Goal: Task Accomplishment & Management: Use online tool/utility

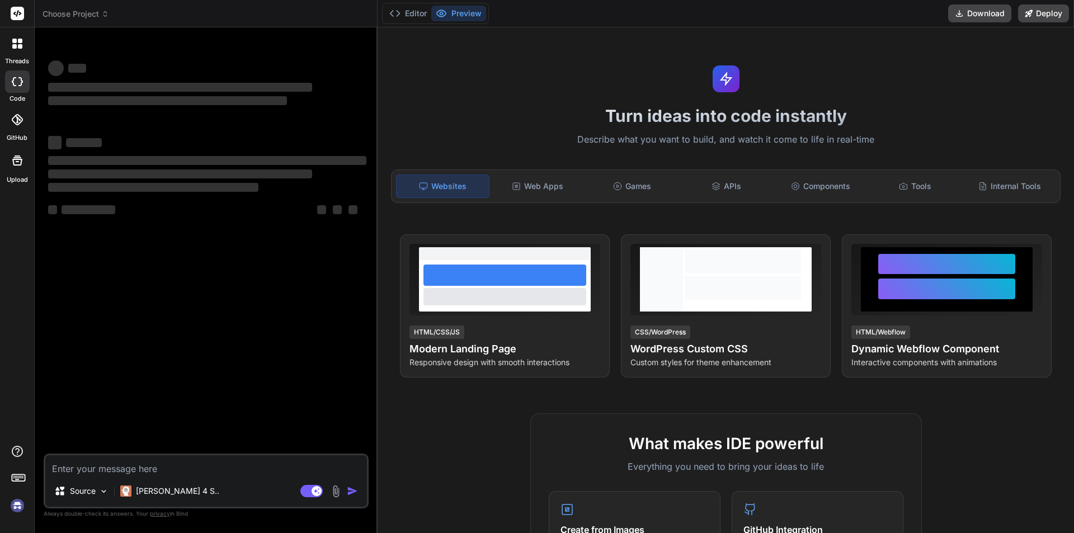
click at [138, 467] on textarea at bounding box center [206, 465] width 322 height 20
type textarea "x"
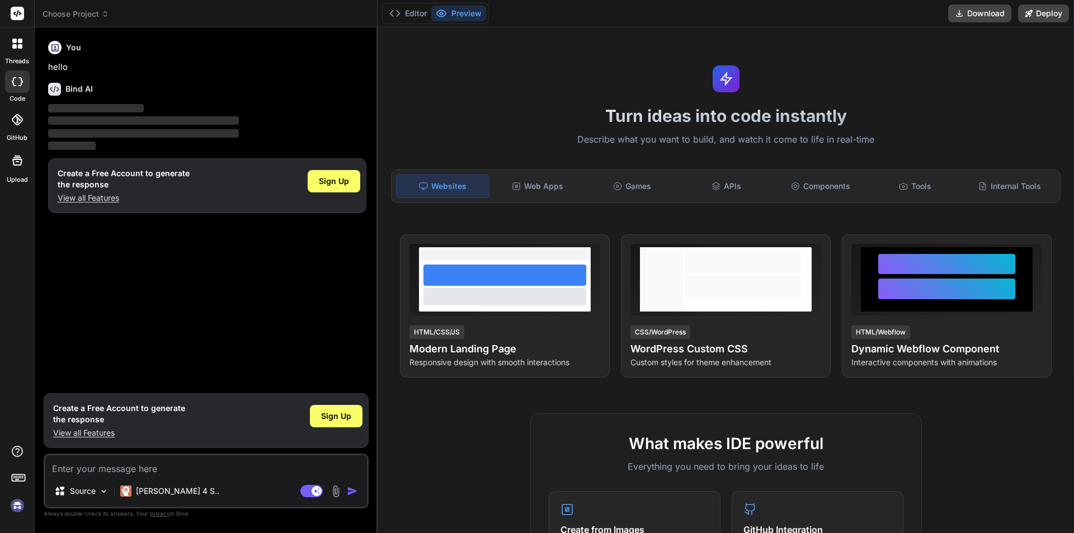
type textarea "Chetu@123"
type textarea "x"
paste textarea "await this.prisma.accountLicenses.updateMany({ where: { accountId: subscription…"
type textarea "await this.prisma.accountLicenses.updateMany({ where: { accountId: subscription…"
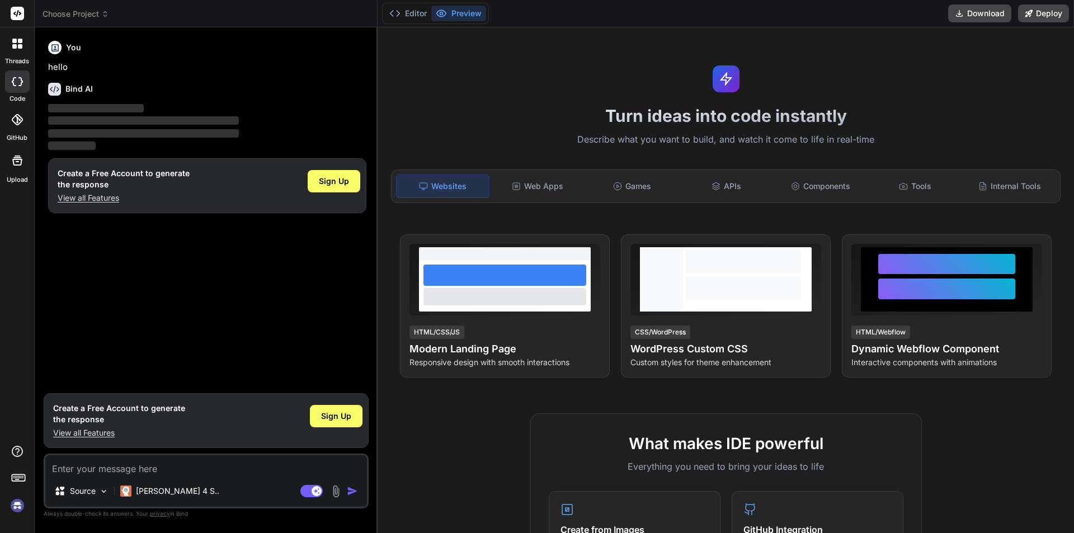
type textarea "x"
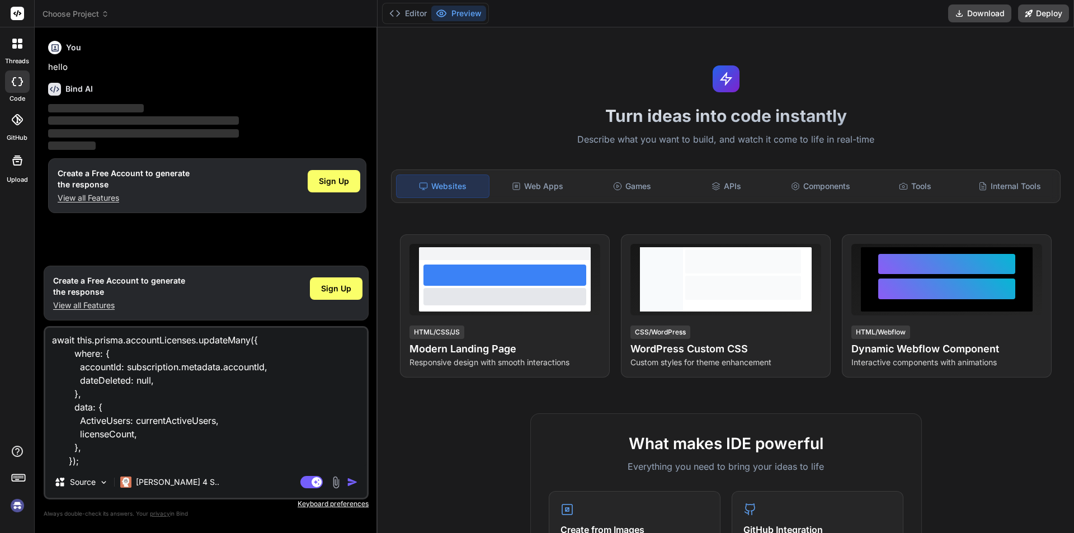
type textarea "await this.prisma.accountLicenses.updateMany({ where: { accountId: subscription…"
type textarea "x"
type textarea "await this.prisma.accountLicenses.updateMany({ where: { accountId: subscription…"
type textarea "x"
type textarea "await this.prisma.accountLicenses.updateMany({ where: { accountId: subscription…"
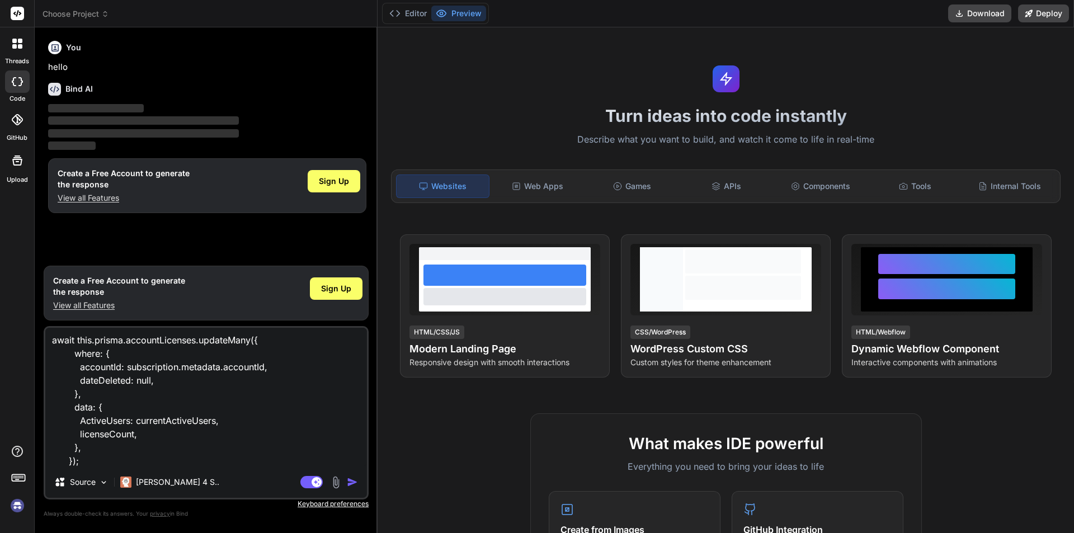
type textarea "x"
type textarea "await this.prisma.accountLicenses.updateMany({ where: { accountId: subscription…"
type textarea "x"
type textarea "await this.prisma.accountLicenses.updateMany({ where: { accountId: subscription…"
type textarea "x"
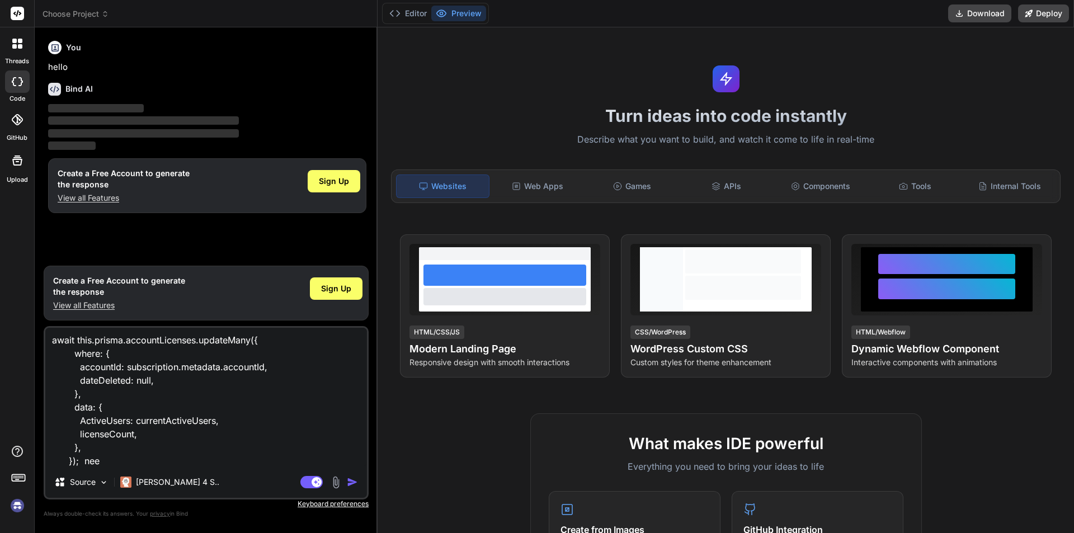
type textarea "await this.prisma.accountLicenses.updateMany({ where: { accountId: subscription…"
type textarea "x"
type textarea "await this.prisma.accountLicenses.updateMany({ where: { accountId: subscription…"
type textarea "x"
type textarea "await this.prisma.accountLicenses.updateMany({ where: { accountId: subscription…"
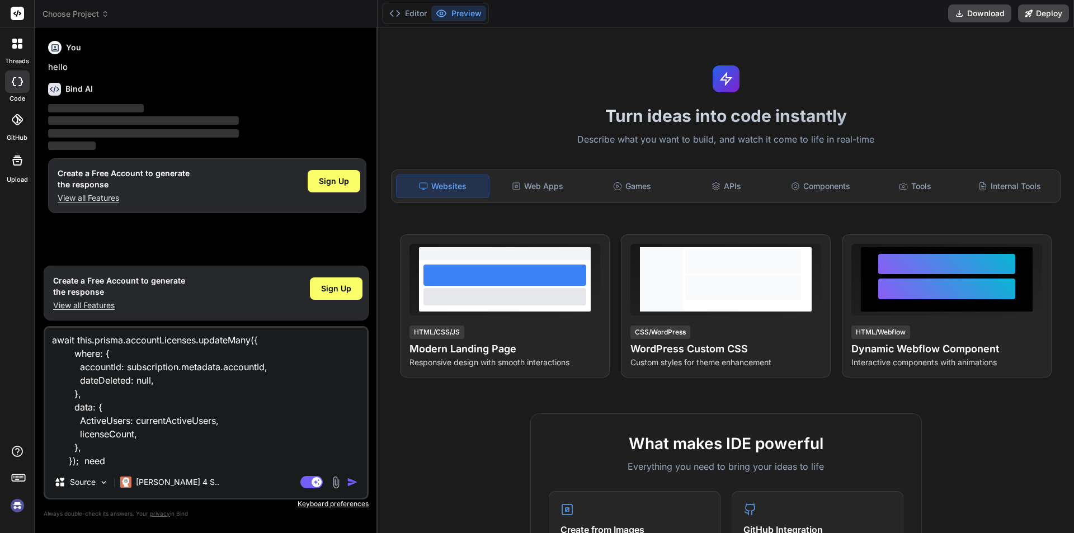
type textarea "x"
type textarea "await this.prisma.accountLicenses.updateMany({ where: { accountId: subscription…"
type textarea "x"
type textarea "await this.prisma.accountLicenses.updateMany({ where: { accountId: subscription…"
type textarea "x"
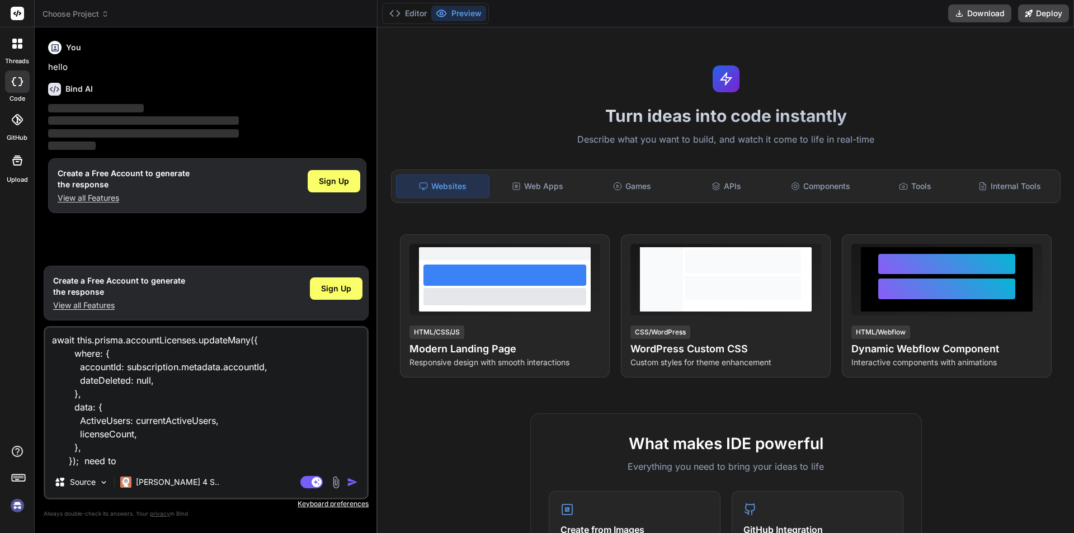
type textarea "await this.prisma.accountLicenses.updateMany({ where: { accountId: subscription…"
type textarea "x"
type textarea "await this.prisma.accountLicenses.updateMany({ where: { accountId: subscription…"
type textarea "x"
type textarea "await this.prisma.accountLicenses.updateMany({ where: { accountId: subscription…"
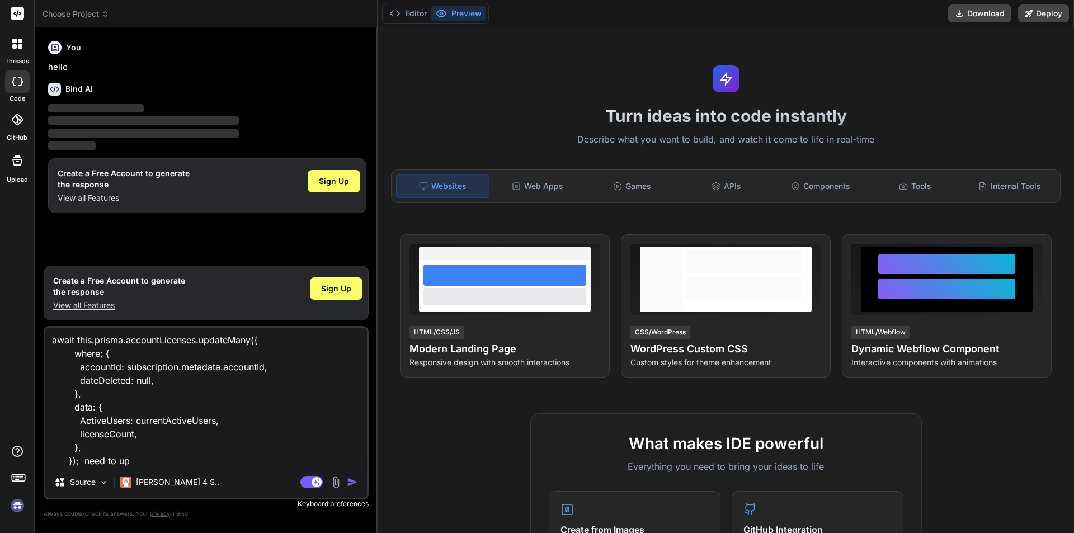
type textarea "x"
type textarea "await this.prisma.accountLicenses.updateMany({ where: { accountId: subscription…"
type textarea "x"
type textarea "await this.prisma.accountLicenses.updateMany({ where: { accountId: subscription…"
type textarea "x"
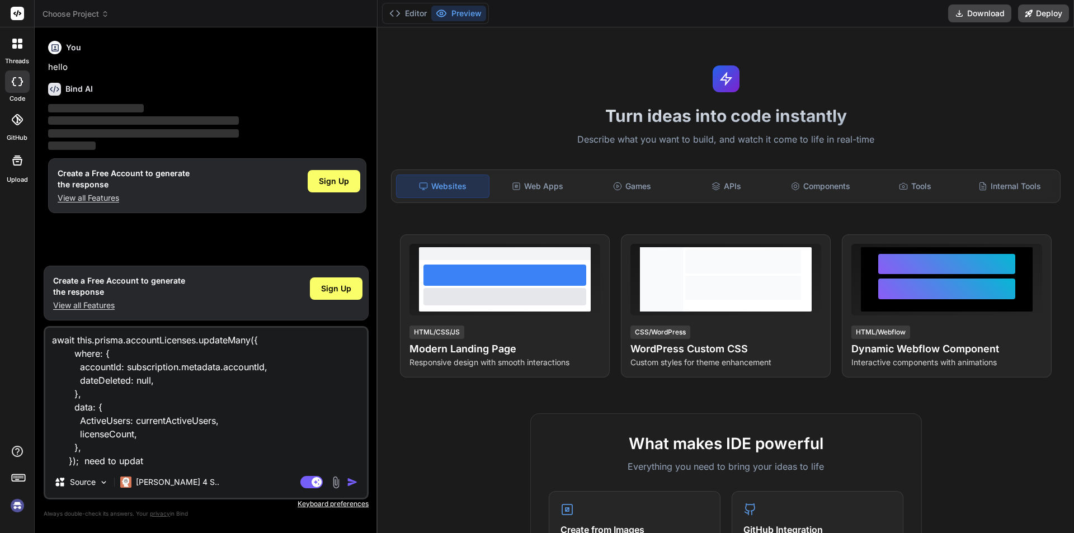
type textarea "await this.prisma.accountLicenses.updateMany({ where: { accountId: subscription…"
type textarea "x"
type textarea "await this.prisma.accountLicenses.updateMany({ where: { accountId: subscription…"
type textarea "x"
type textarea "await this.prisma.accountLicenses.updateMany({ where: { accountId: subscription…"
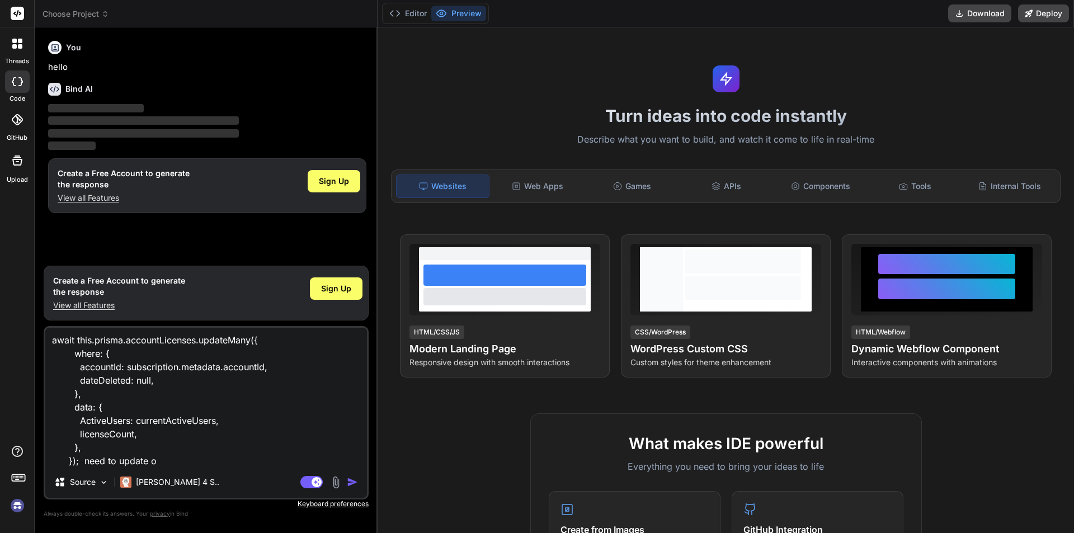
type textarea "x"
type textarea "await this.prisma.accountLicenses.updateMany({ where: { accountId: subscription…"
type textarea "x"
type textarea "await this.prisma.accountLicenses.updateMany({ where: { accountId: subscription…"
type textarea "x"
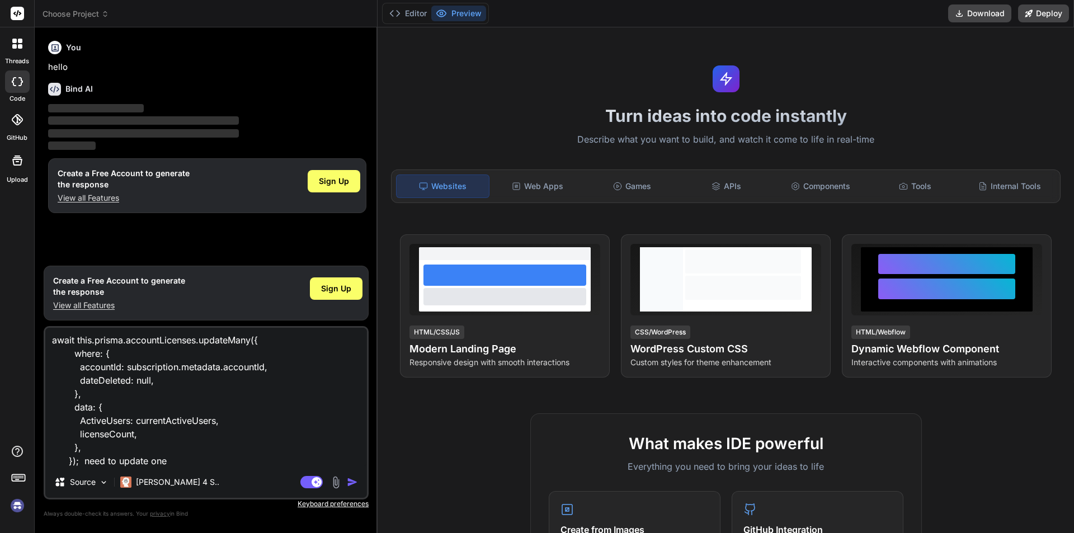
type textarea "await this.prisma.accountLicenses.updateMany({ where: { accountId: subscription…"
type textarea "x"
type textarea "await this.prisma.accountLicenses.updateMany({ where: { accountId: subscription…"
type textarea "x"
type textarea "await this.prisma.accountLicenses.updateMany({ where: { accountId: subscription…"
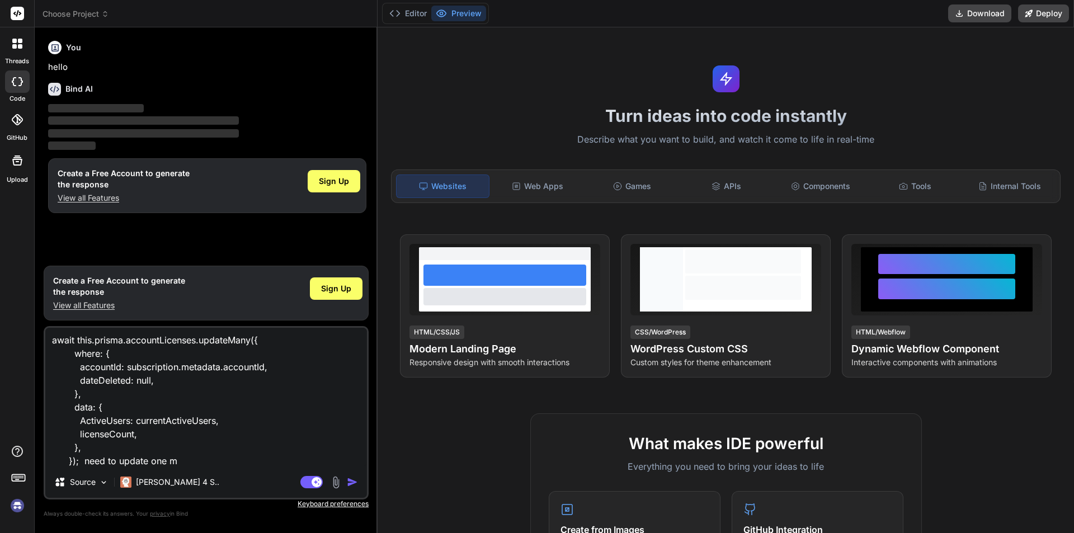
type textarea "x"
type textarea "await this.prisma.accountLicenses.updateMany({ where: { accountId: subscription…"
type textarea "x"
type textarea "await this.prisma.accountLicenses.updateMany({ where: { accountId: subscription…"
type textarea "x"
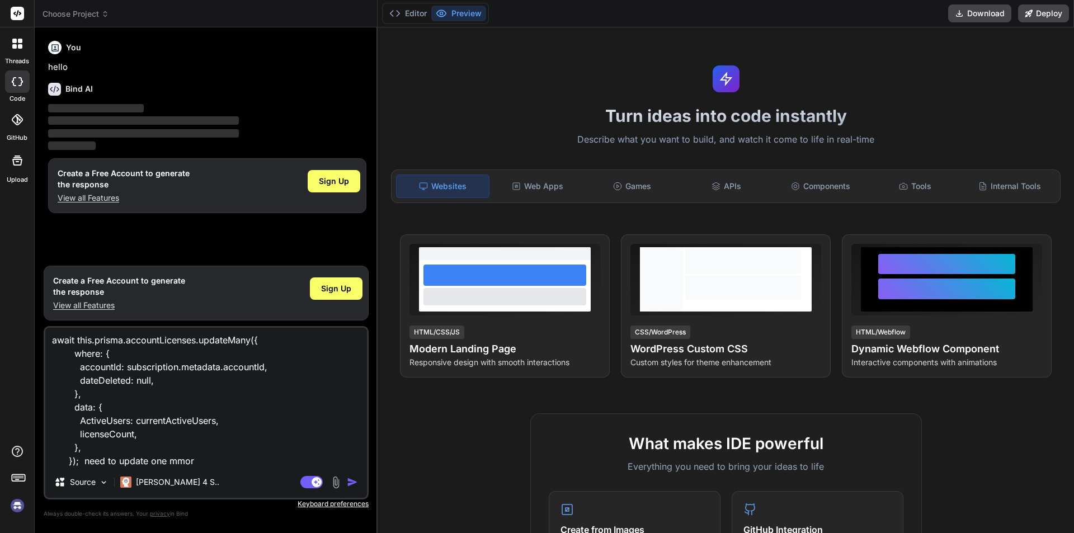
type textarea "await this.prisma.accountLicenses.updateMany({ where: { accountId: subscription…"
type textarea "x"
type textarea "await this.prisma.accountLicenses.updateMany({ where: { accountId: subscription…"
type textarea "x"
type textarea "await this.prisma.accountLicenses.updateMany({ where: { accountId: subscription…"
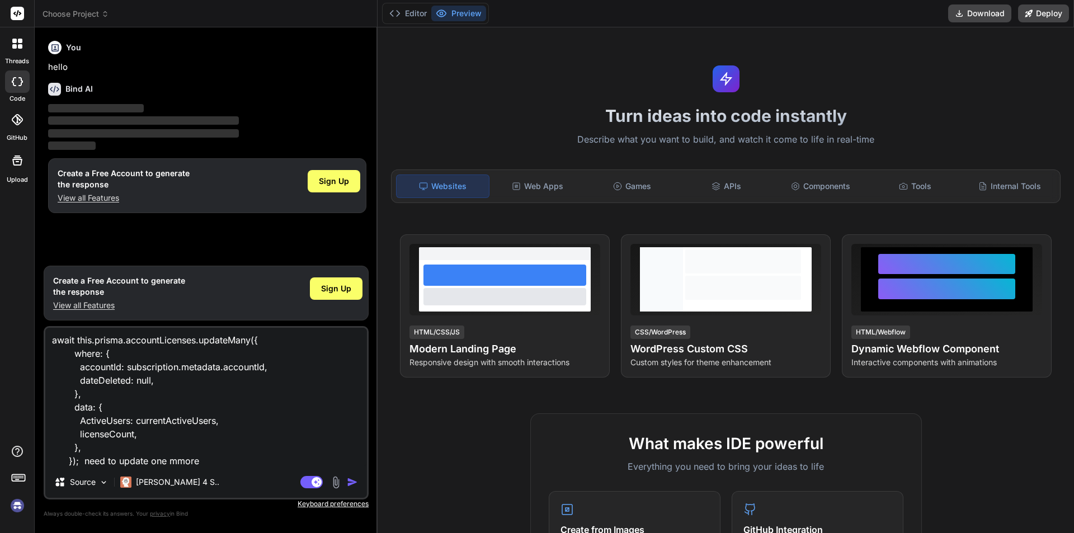
type textarea "x"
type textarea "await this.prisma.accountLicenses.updateMany({ where: { accountId: subscription…"
type textarea "x"
type textarea "await this.prisma.accountLicenses.updateMany({ where: { accountId: subscription…"
type textarea "x"
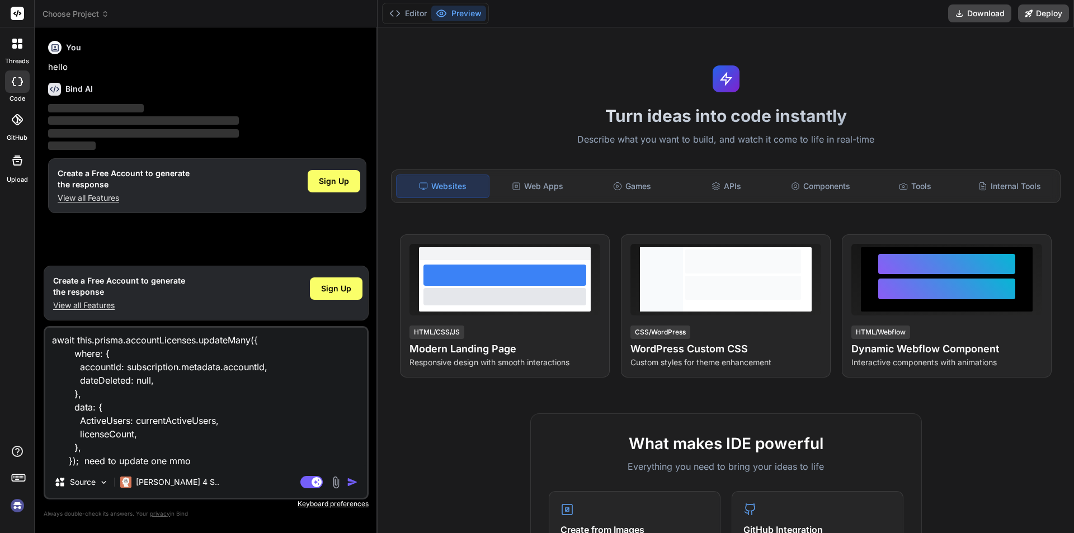
type textarea "await this.prisma.accountLicenses.updateMany({ where: { accountId: subscription…"
type textarea "x"
type textarea "await this.prisma.accountLicenses.updateMany({ where: { accountId: subscription…"
type textarea "x"
type textarea "await this.prisma.accountLicenses.updateMany({ where: { accountId: subscription…"
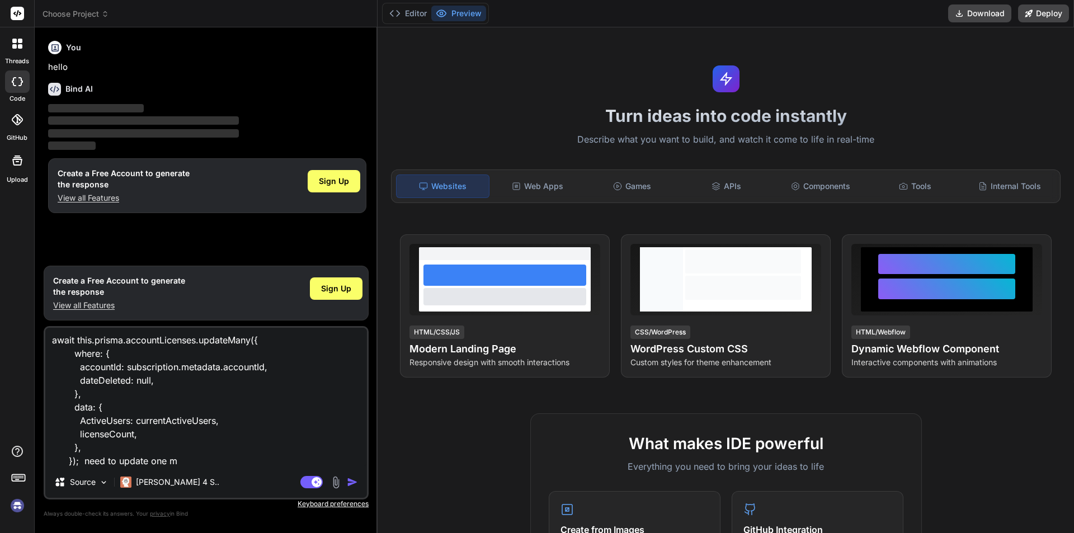
type textarea "x"
type textarea "await this.prisma.accountLicenses.updateMany({ where: { accountId: subscription…"
type textarea "x"
type textarea "await this.prisma.accountLicenses.updateMany({ where: { accountId: subscription…"
type textarea "x"
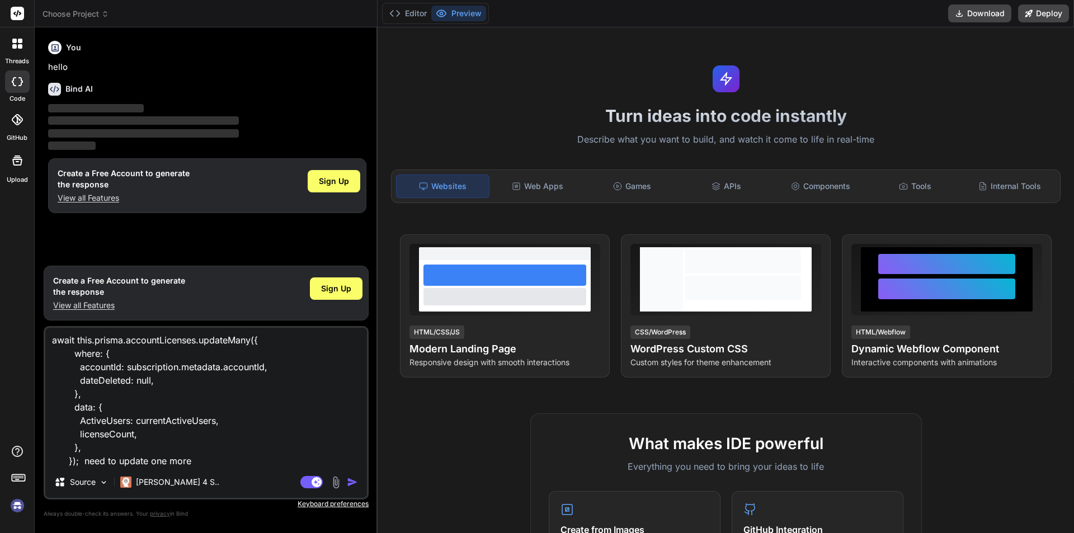
type textarea "await this.prisma.accountLicenses.updateMany({ where: { accountId: subscription…"
type textarea "x"
type textarea "await this.prisma.accountLicenses.updateMany({ where: { accountId: subscription…"
type textarea "x"
type textarea "await this.prisma.accountLicenses.updateMany({ where: { accountId: subscription…"
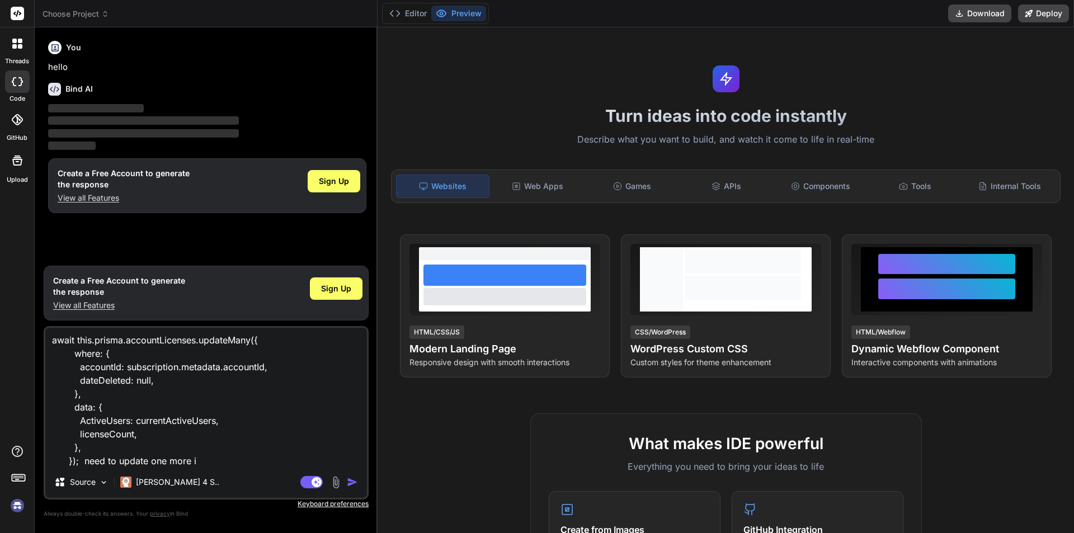
type textarea "x"
type textarea "await this.prisma.accountLicenses.updateMany({ where: { accountId: subscription…"
type textarea "x"
paste textarea "ccountLicenses.MaxQuantity"
type textarea "await this.prisma.accountLicenses.updateMany({ where: { accountId: subscription…"
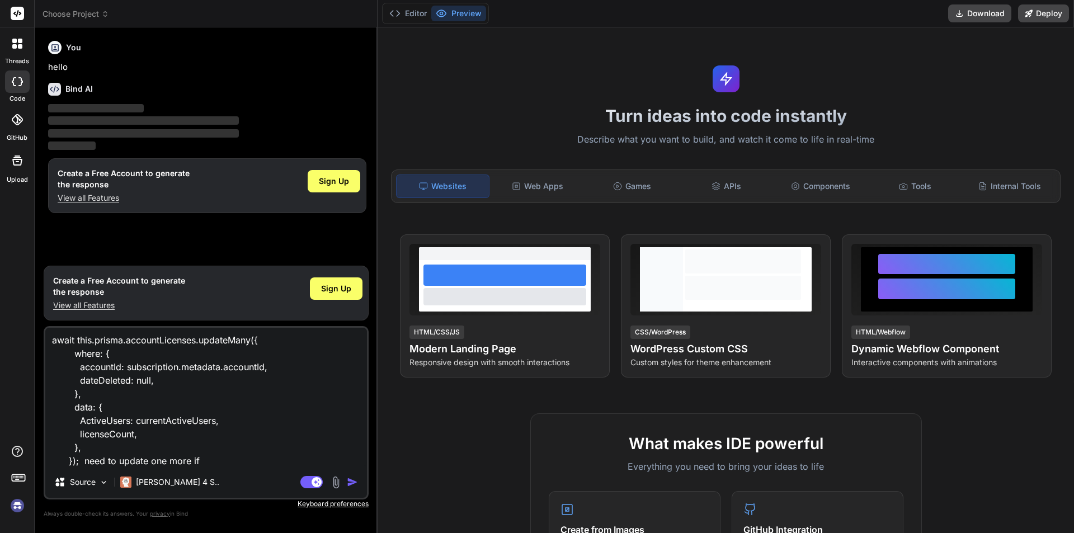
type textarea "x"
type textarea "await this.prisma.accountLicenses.updateMany({ where: { accountId: subscription…"
type textarea "x"
type textarea "await this.prisma.accountLicenses.updateMany({ where: { accountId: subscription…"
type textarea "x"
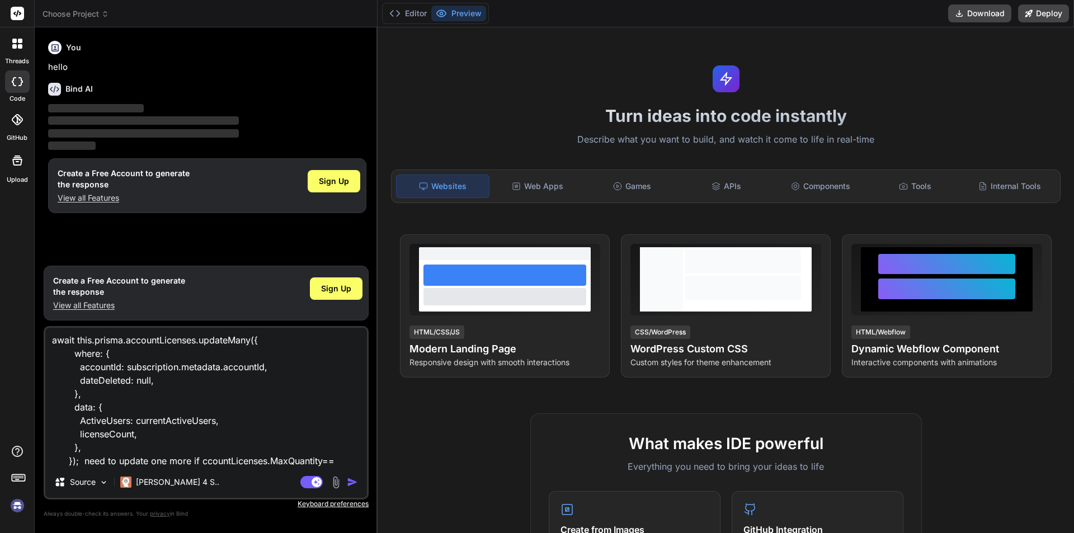
type textarea "await this.prisma.accountLicenses.updateMany({ where: { accountId: subscription…"
type textarea "x"
type textarea "await this.prisma.accountLicenses.updateMany({ where: { accountId: subscription…"
type textarea "x"
type textarea "await this.prisma.accountLicenses.updateMany({ where: { accountId: subscription…"
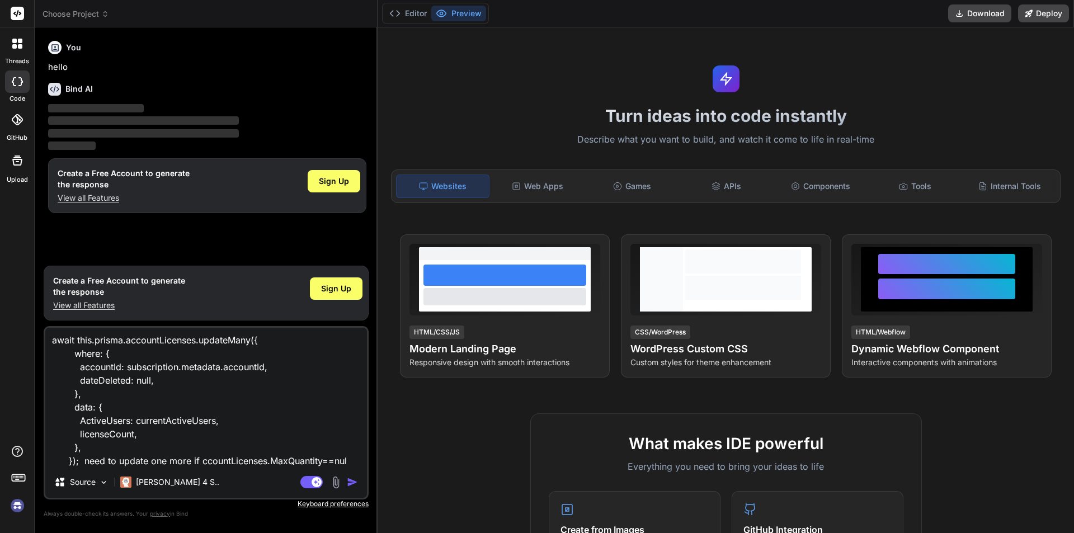
type textarea "x"
type textarea "await this.prisma.accountLicenses.updateMany({ where: { accountId: subscription…"
type textarea "x"
type textarea "await this.prisma.accountLicenses.updateMany({ where: { accountId: subscription…"
type textarea "x"
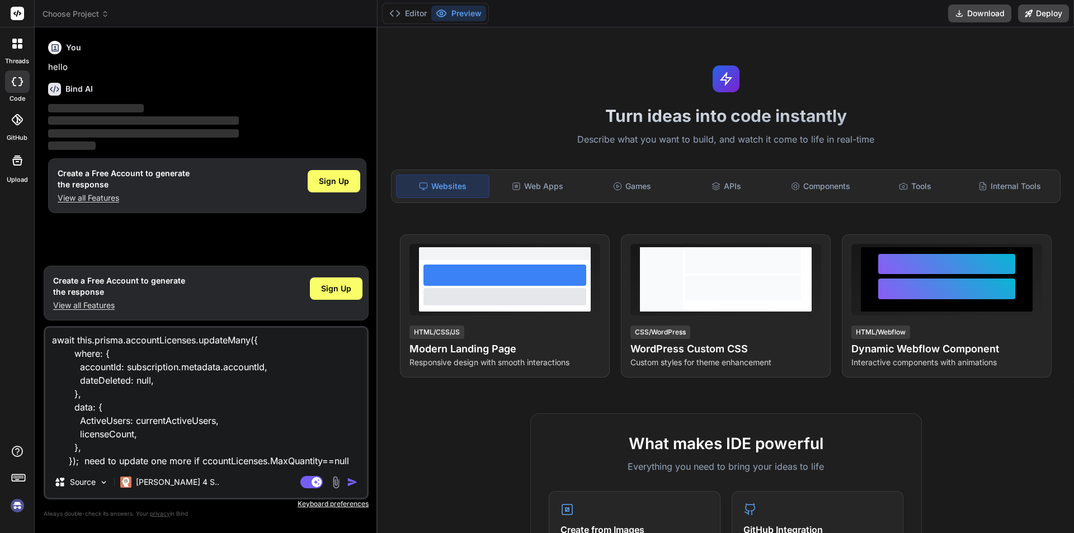
type textarea "await this.prisma.accountLicenses.updateMany({ where: { accountId: subscription…"
type textarea "x"
type textarea "await this.prisma.accountLicenses.updateMany({ where: { accountId: subscription…"
type textarea "x"
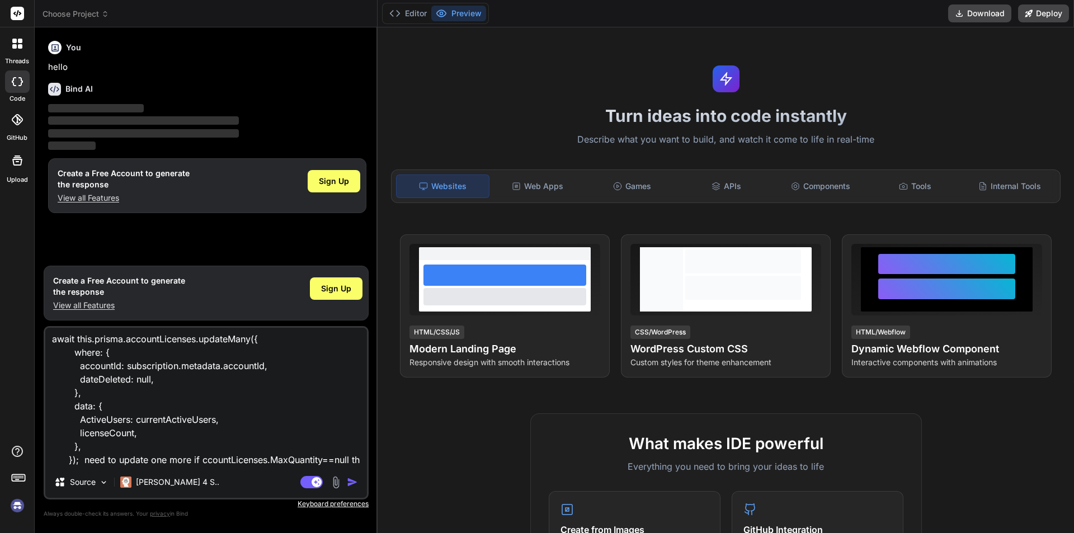
type textarea "await this.prisma.accountLicenses.updateMany({ where: { accountId: subscription…"
type textarea "x"
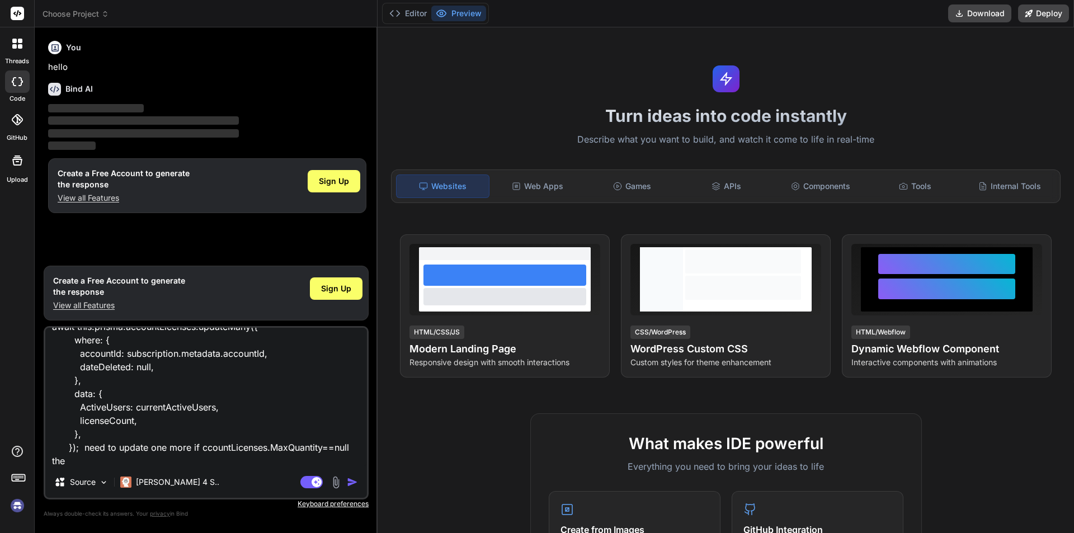
type textarea "await this.prisma.accountLicenses.updateMany({ where: { accountId: subscription…"
type textarea "x"
type textarea "await this.prisma.accountLicenses.updateMany({ where: { accountId: subscription…"
type textarea "x"
type textarea "await this.prisma.accountLicenses.updateMany({ where: { accountId: subscription…"
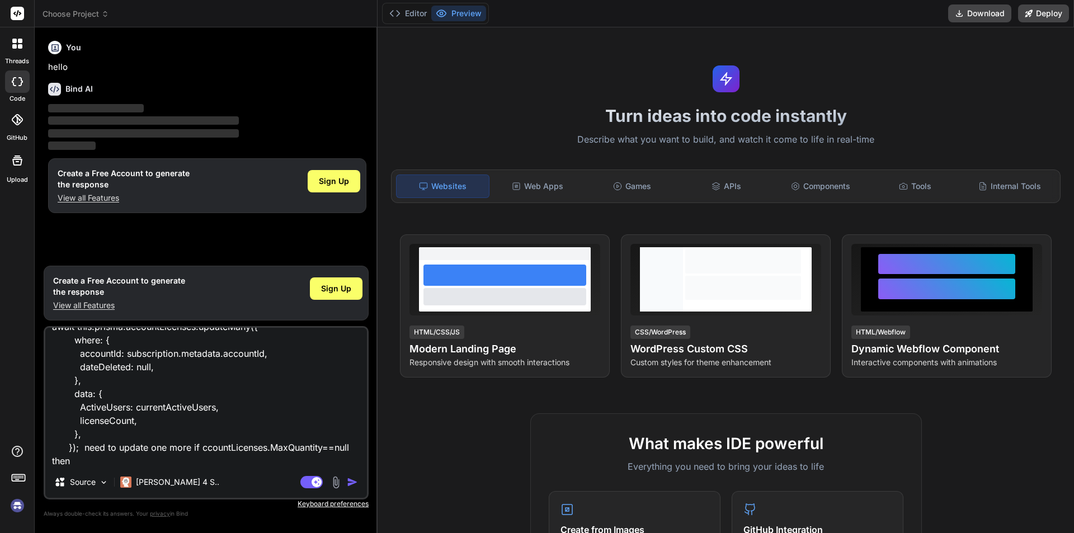
type textarea "x"
type textarea "await this.prisma.accountLicenses.updateMany({ where: { accountId: subscription…"
type textarea "x"
type textarea "await this.prisma.accountLicenses.updateMany({ where: { accountId: subscription…"
type textarea "x"
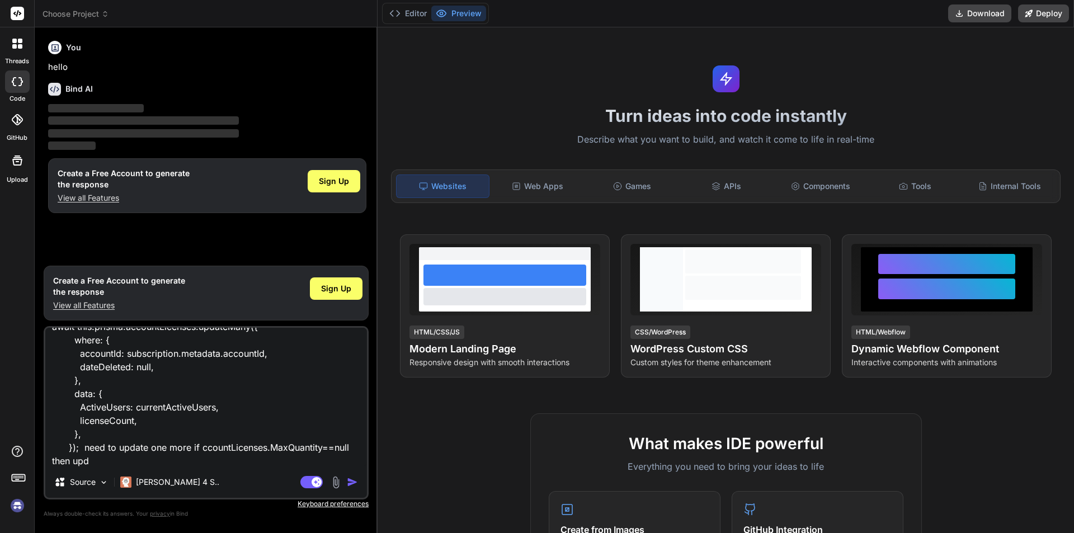
type textarea "await this.prisma.accountLicenses.updateMany({ where: { accountId: subscription…"
type textarea "x"
type textarea "await this.prisma.accountLicenses.updateMany({ where: { accountId: subscription…"
type textarea "x"
type textarea "await this.prisma.accountLicenses.updateMany({ where: { accountId: subscription…"
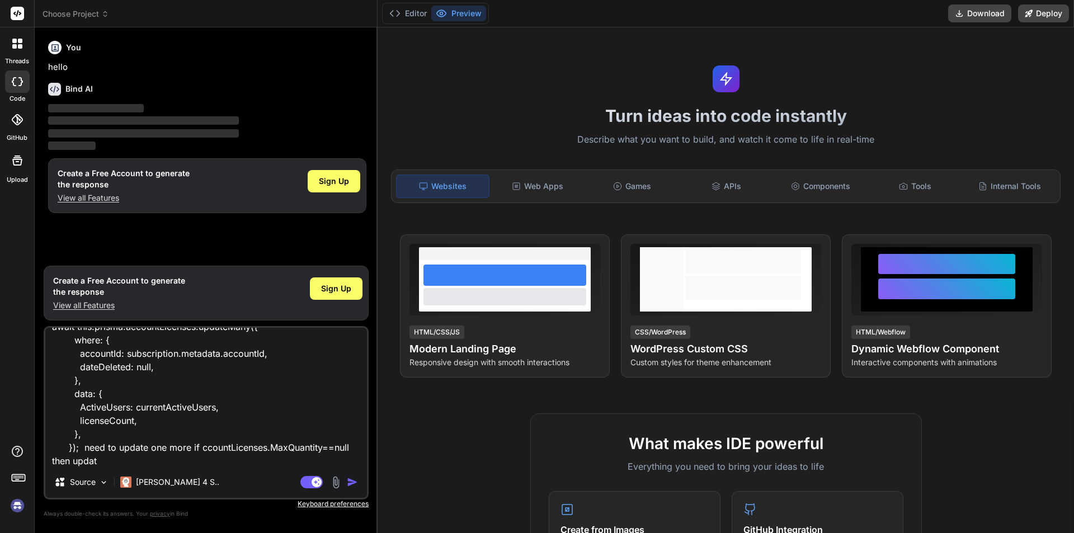
type textarea "x"
type textarea "await this.prisma.accountLicenses.updateMany({ where: { accountId: subscription…"
type textarea "x"
type textarea "await this.prisma.accountLicenses.updateMany({ where: { accountId: subscription…"
type textarea "x"
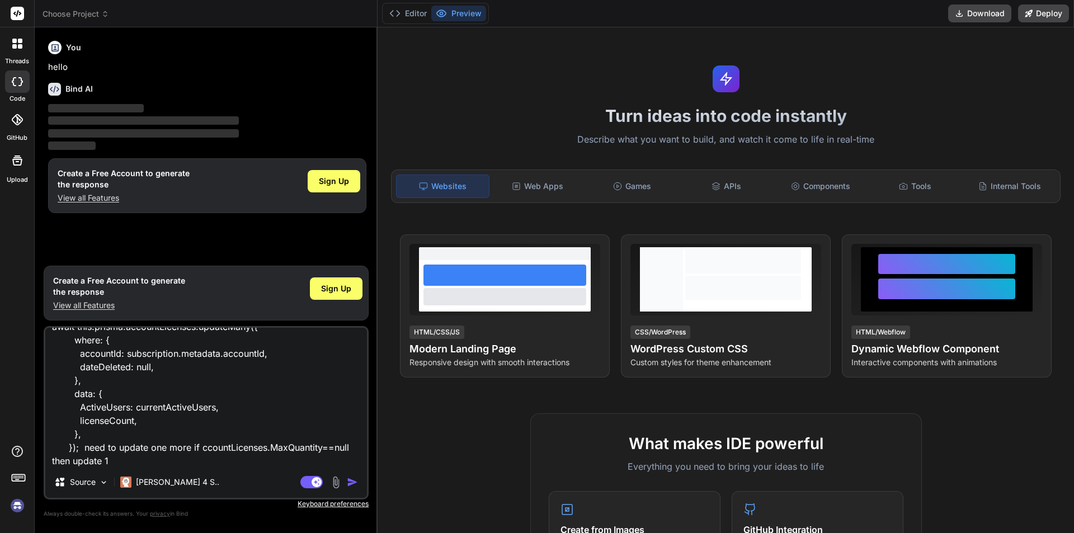
type textarea "await this.prisma.accountLicenses.updateMany({ where: { accountId: subscription…"
click at [356, 482] on img "button" at bounding box center [352, 482] width 11 height 11
click at [354, 484] on img "button" at bounding box center [352, 482] width 11 height 11
click at [354, 483] on img "button" at bounding box center [352, 482] width 11 height 11
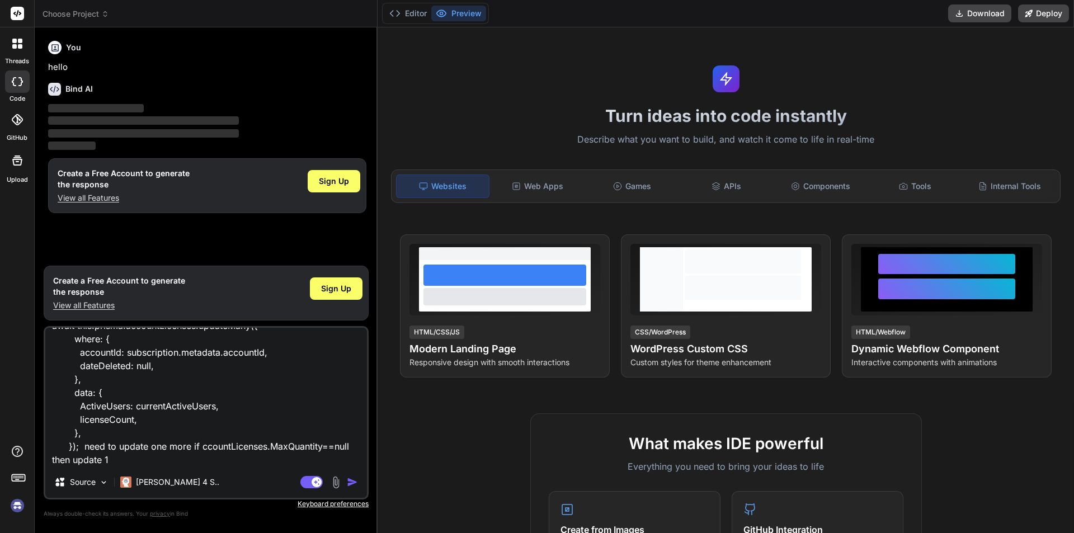
click at [354, 483] on img "button" at bounding box center [352, 482] width 11 height 11
click at [355, 481] on img "button" at bounding box center [352, 482] width 11 height 11
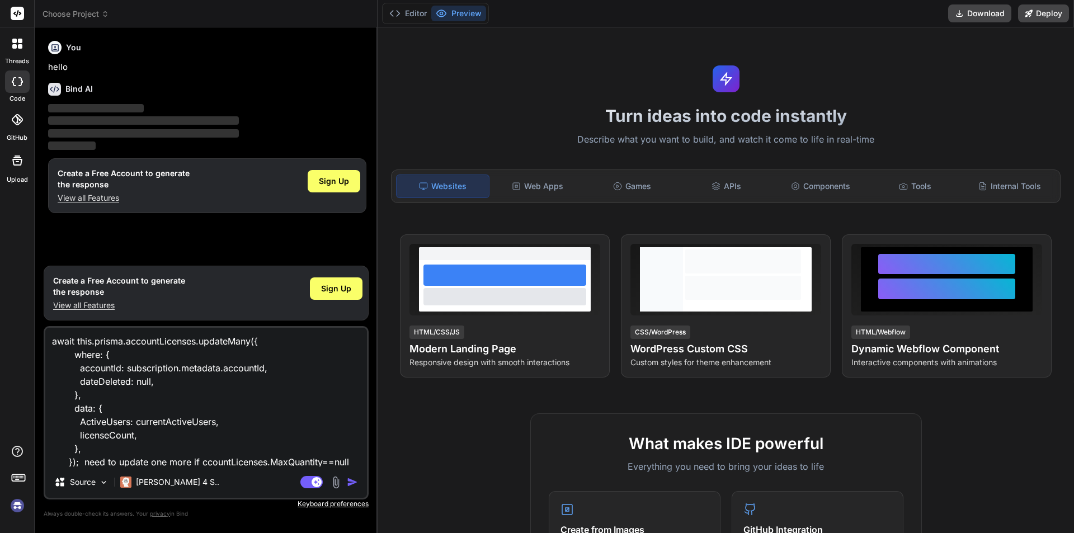
scroll to position [5, 0]
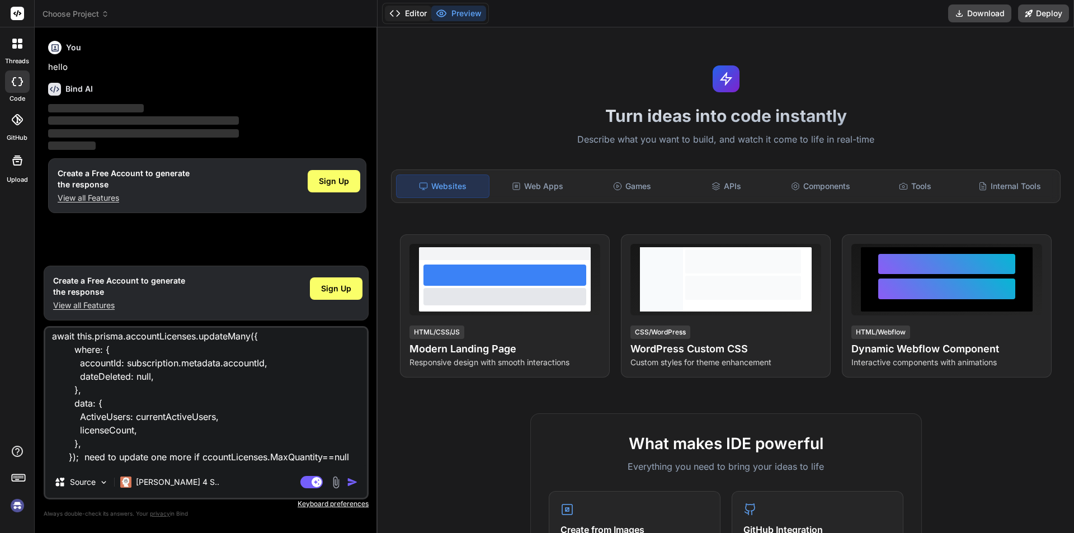
click at [411, 8] on button "Editor" at bounding box center [408, 14] width 46 height 16
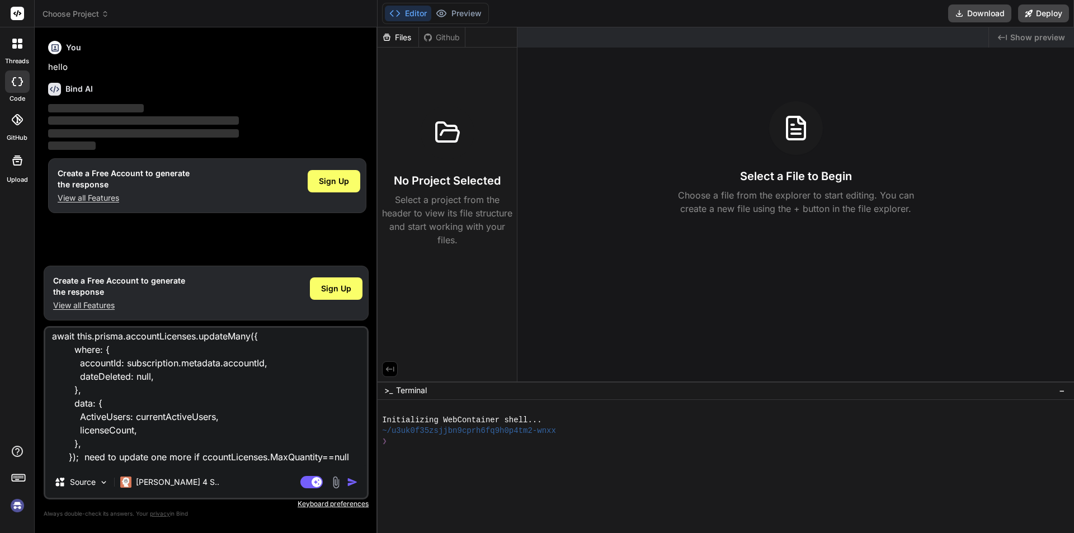
click at [350, 483] on img "button" at bounding box center [352, 482] width 11 height 11
click at [349, 455] on textarea "await this.prisma.accountLicenses.updateMany({ where: { accountId: subscription…" at bounding box center [206, 397] width 322 height 139
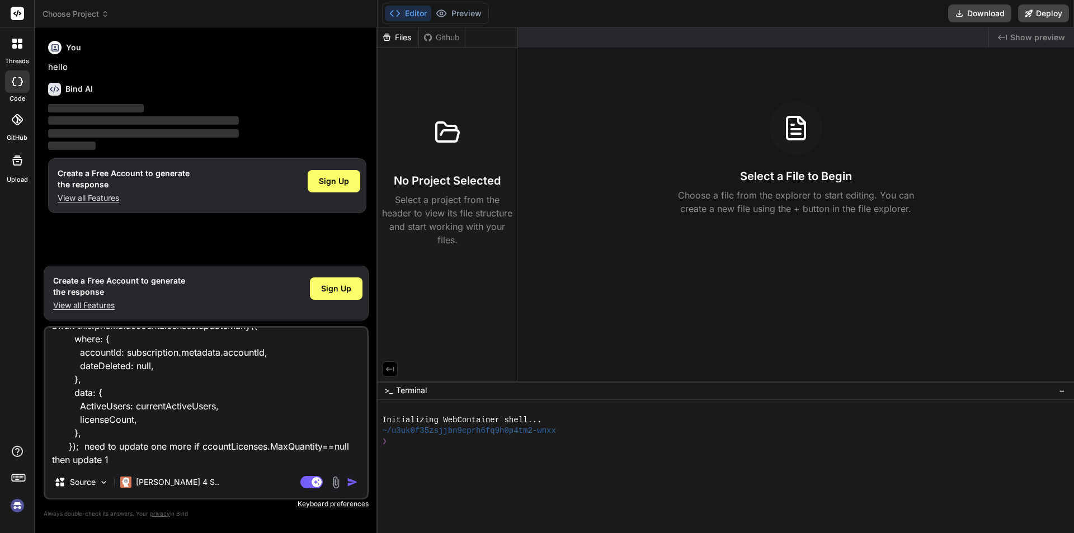
click at [214, 454] on textarea "await this.prisma.accountLicenses.updateMany({ where: { accountId: subscription…" at bounding box center [206, 397] width 322 height 139
click at [353, 480] on img "button" at bounding box center [352, 482] width 11 height 11
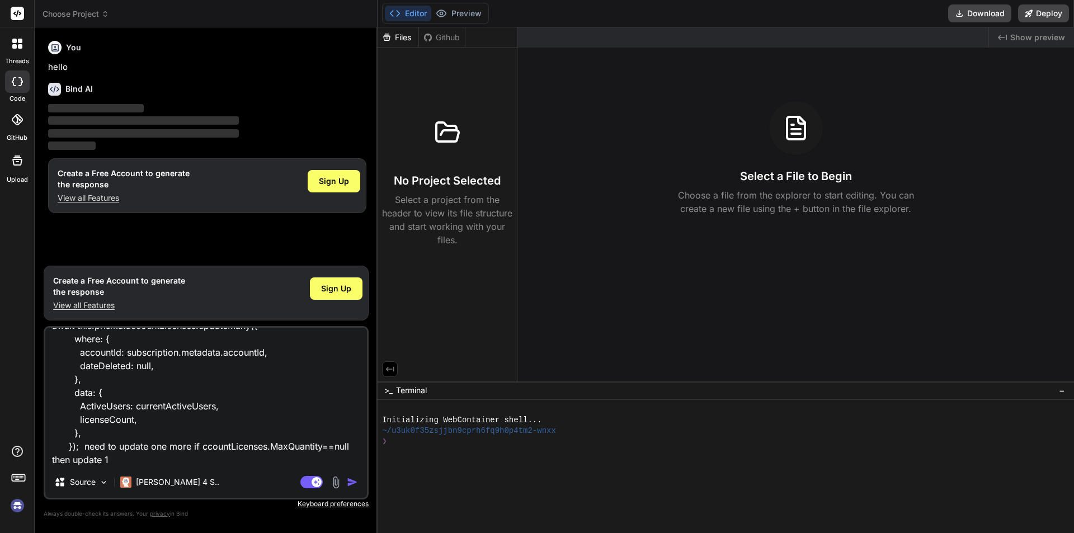
click at [353, 480] on img "button" at bounding box center [352, 482] width 11 height 11
click at [342, 449] on textarea "await this.prisma.accountLicenses.updateMany({ where: { accountId: subscription…" at bounding box center [206, 397] width 322 height 139
click at [342, 288] on span "Sign Up" at bounding box center [336, 288] width 30 height 11
click at [339, 181] on span "Sign Up" at bounding box center [334, 181] width 30 height 11
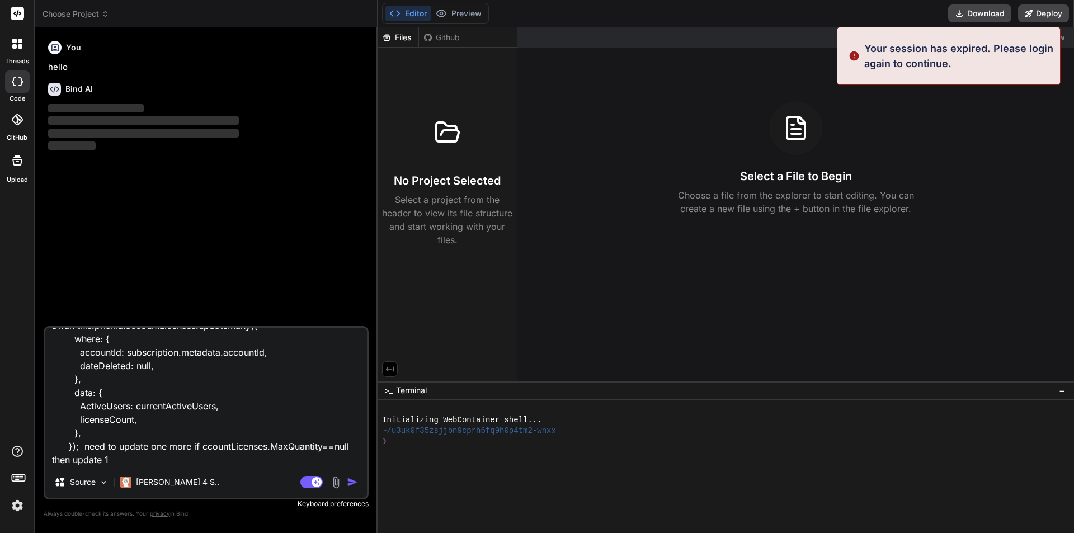
click at [351, 481] on img "button" at bounding box center [352, 482] width 11 height 11
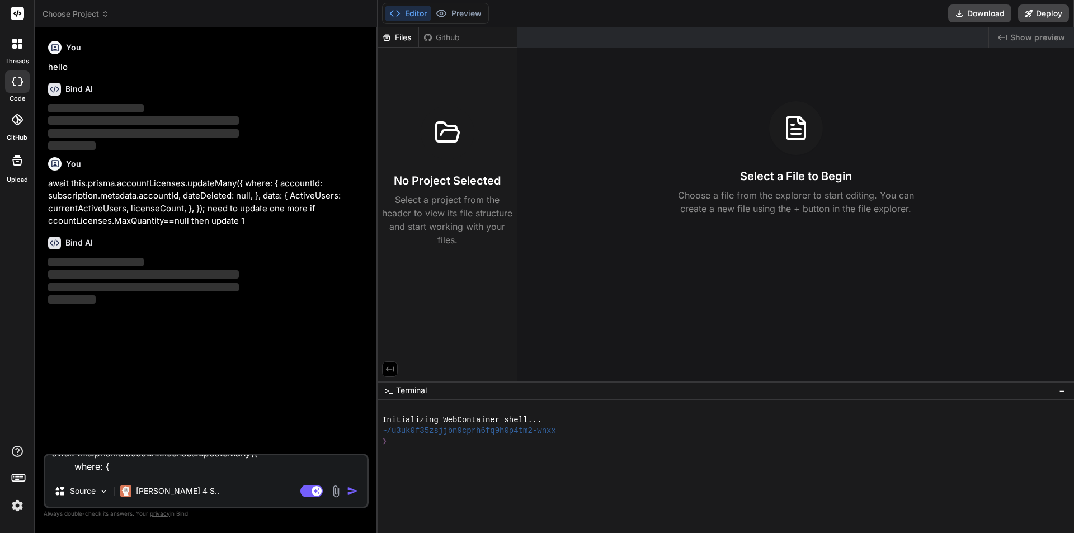
scroll to position [0, 0]
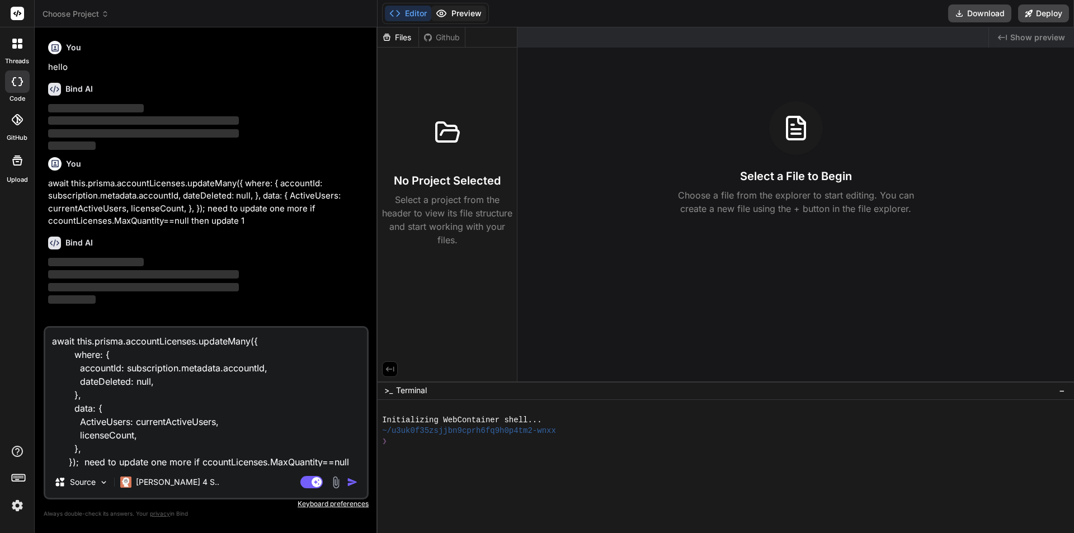
click at [457, 15] on button "Preview" at bounding box center [458, 14] width 55 height 16
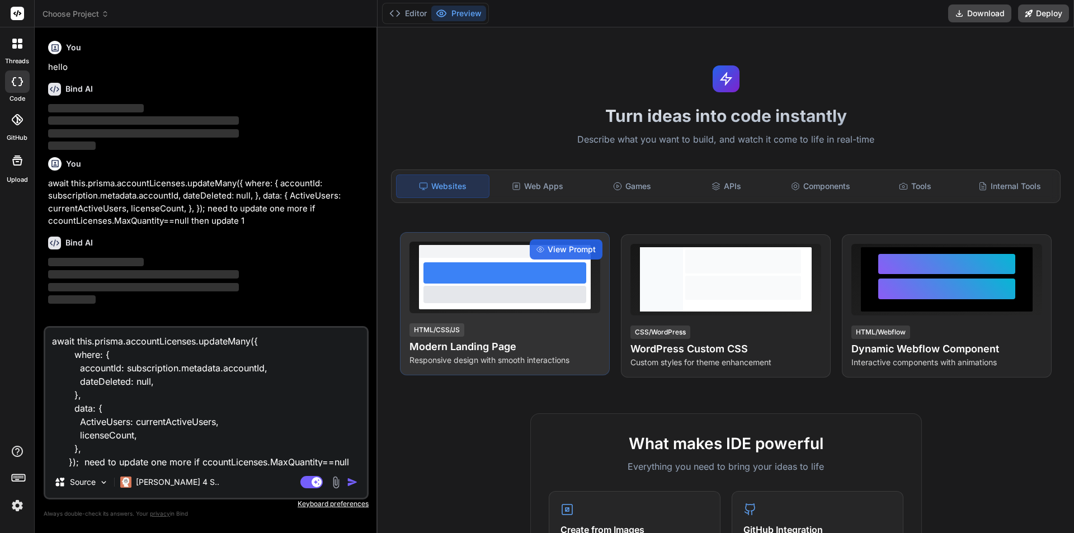
click at [491, 287] on div at bounding box center [505, 294] width 163 height 17
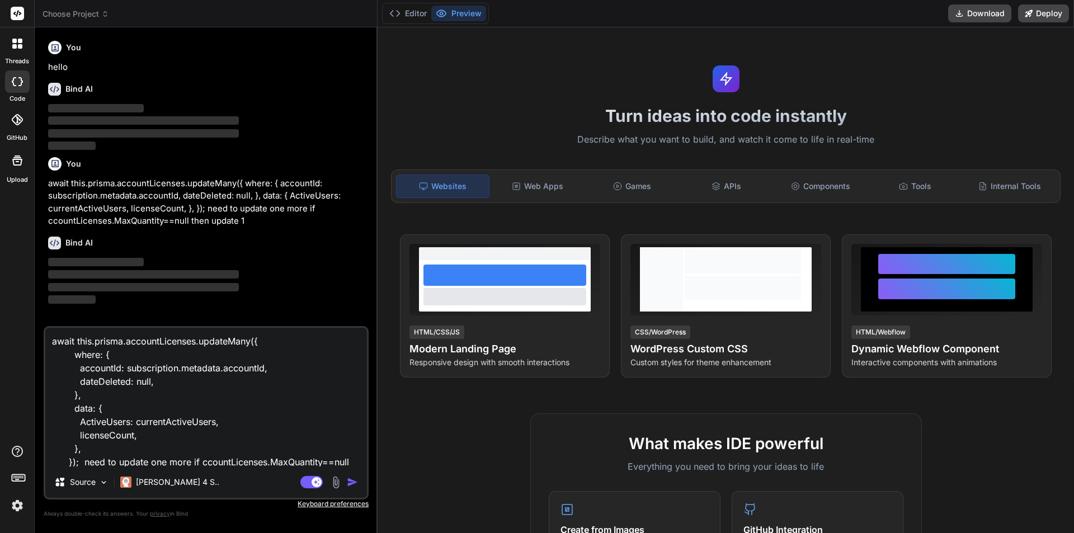
scroll to position [16, 0]
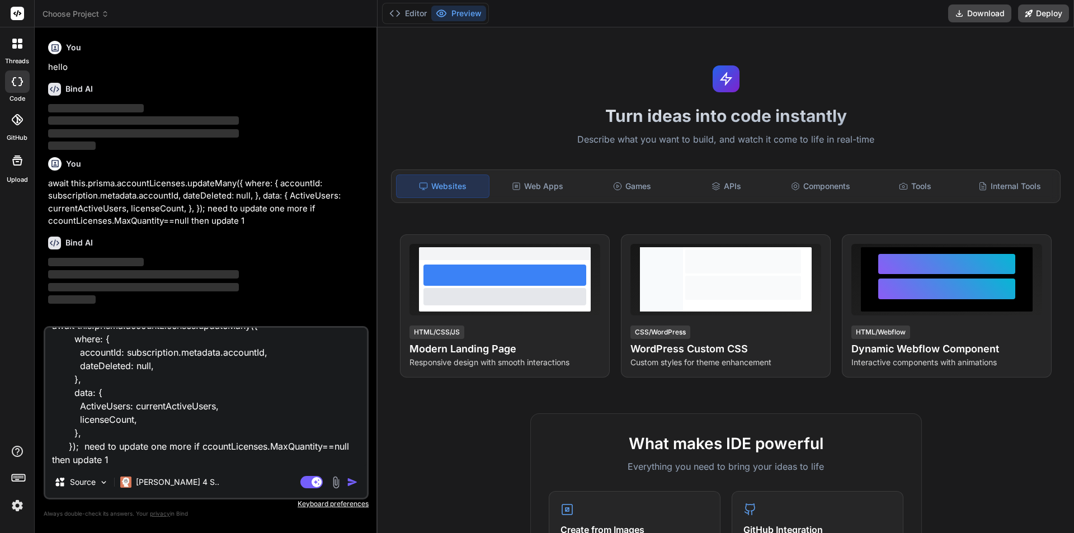
click at [325, 408] on textarea "await this.prisma.accountLicenses.updateMany({ where: { accountId: subscription…" at bounding box center [206, 397] width 322 height 139
click at [356, 445] on textarea "await this.prisma.accountLicenses.updateMany({ where: { accountId: subscription…" at bounding box center [206, 397] width 322 height 139
click at [335, 458] on textarea "await this.prisma.accountLicenses.updateMany({ where: { accountId: subscription…" at bounding box center [206, 397] width 322 height 139
click at [354, 483] on img "button" at bounding box center [352, 482] width 11 height 11
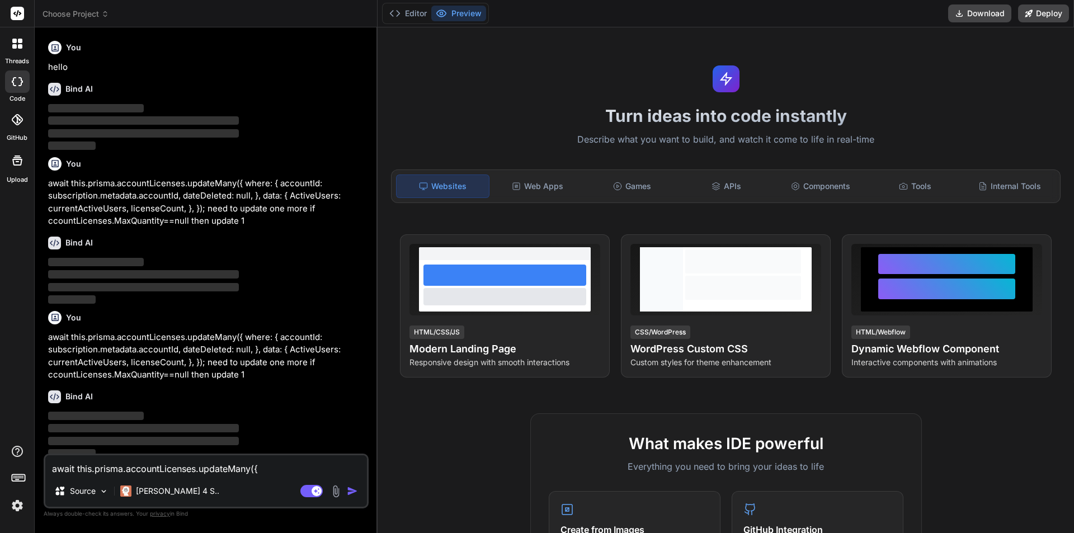
scroll to position [7, 0]
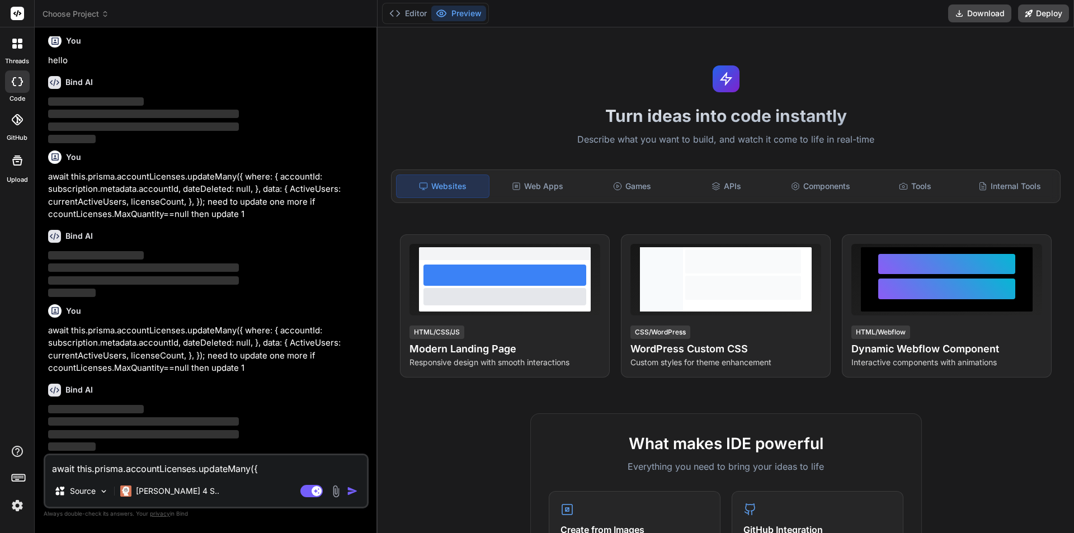
type textarea "x"
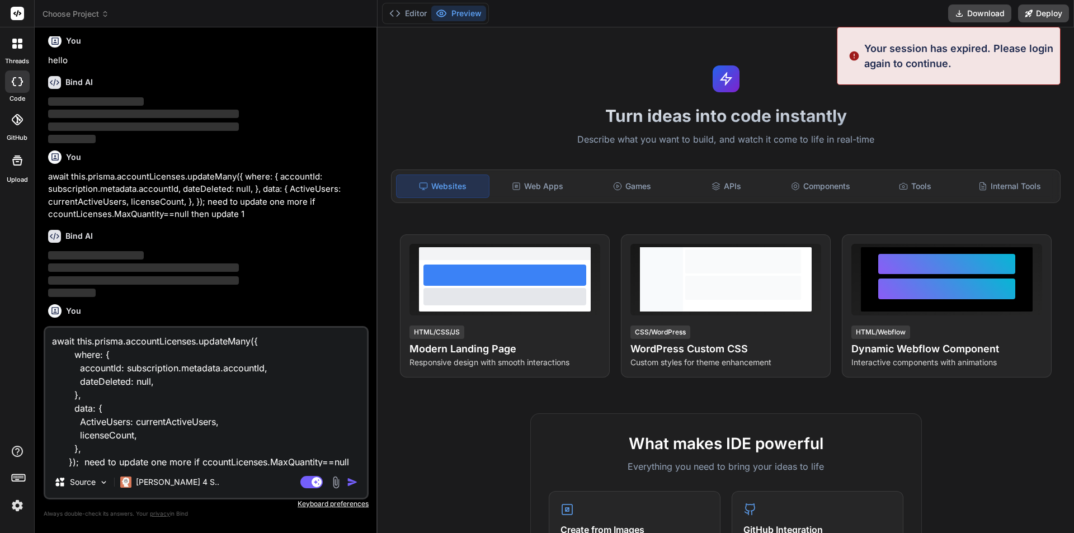
scroll to position [134, 0]
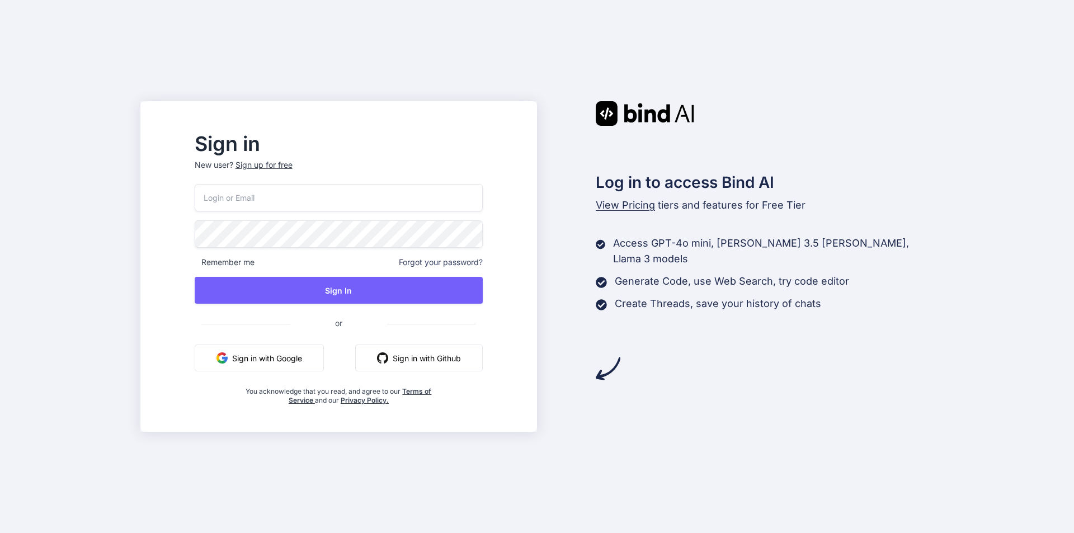
click at [330, 197] on input "email" at bounding box center [339, 197] width 288 height 27
type input "hassank004@yopmail.com"
drag, startPoint x: 335, startPoint y: 199, endPoint x: 201, endPoint y: 196, distance: 133.2
click at [201, 196] on div "Sign in New user? Sign up for free hassank004@yopmail.com Remember me Forgot yo…" at bounding box center [338, 266] width 397 height 331
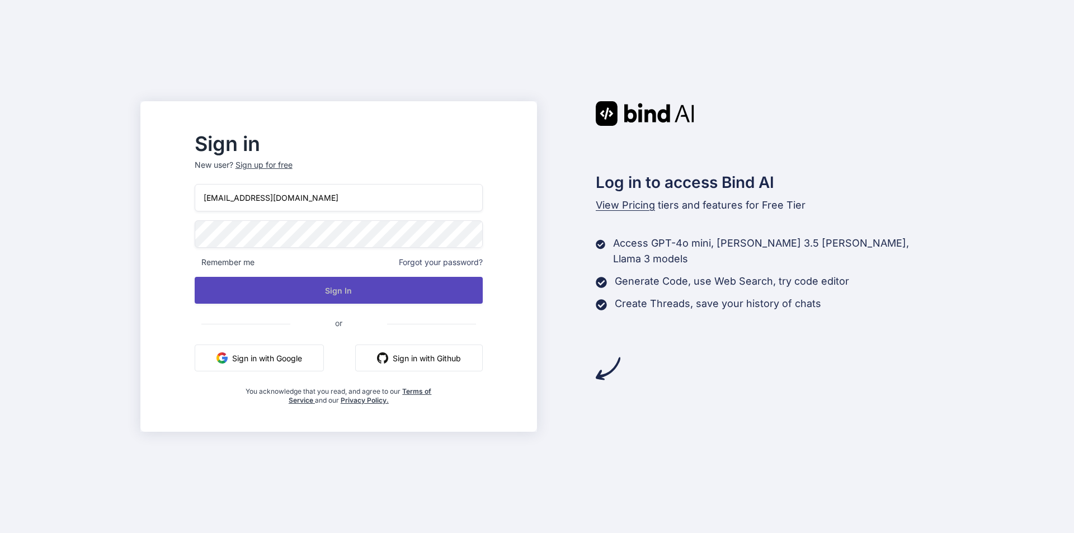
click at [364, 287] on button "Sign In" at bounding box center [339, 290] width 288 height 27
click at [393, 291] on button "Sign In" at bounding box center [339, 290] width 288 height 27
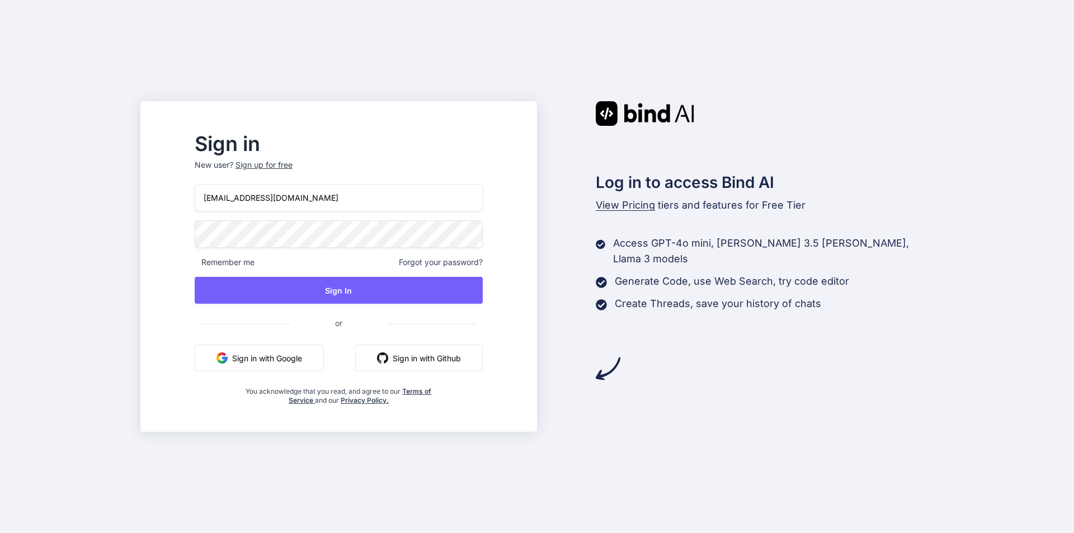
click at [445, 356] on button "Sign in with Github" at bounding box center [419, 358] width 128 height 27
click at [324, 357] on button "Sign in with Google" at bounding box center [259, 358] width 129 height 27
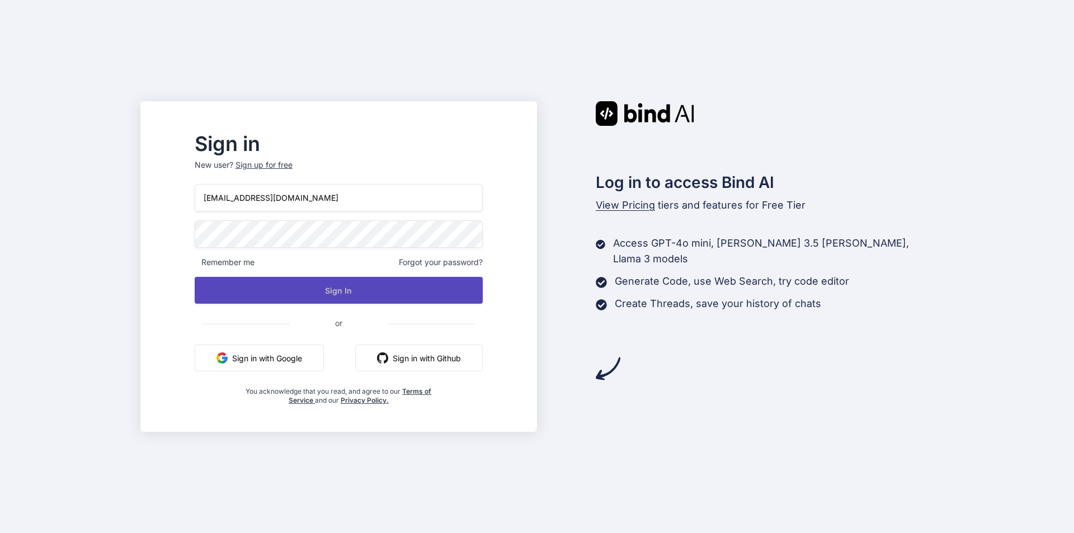
click at [436, 291] on button "Sign In" at bounding box center [339, 290] width 288 height 27
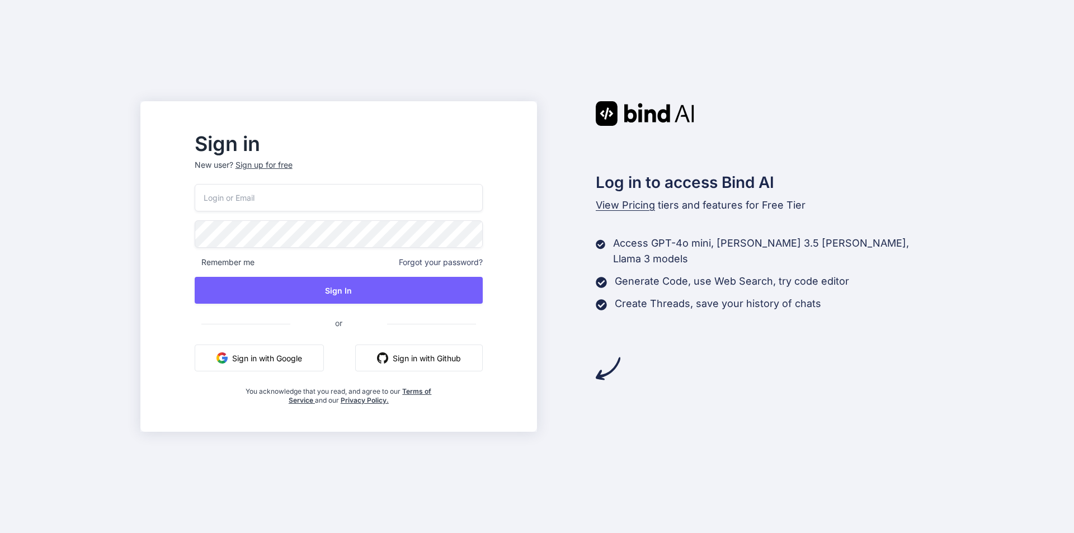
click at [318, 356] on button "Sign in with Google" at bounding box center [259, 358] width 129 height 27
click at [345, 203] on input "email" at bounding box center [339, 197] width 288 height 27
type input "[EMAIL_ADDRESS][DOMAIN_NAME]"
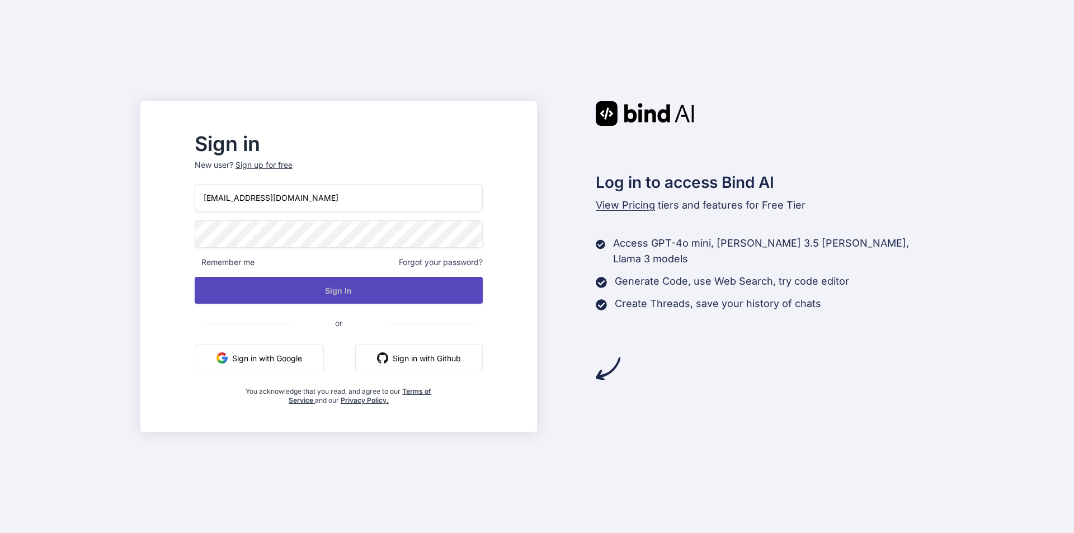
click at [371, 290] on button "Sign In" at bounding box center [339, 290] width 288 height 27
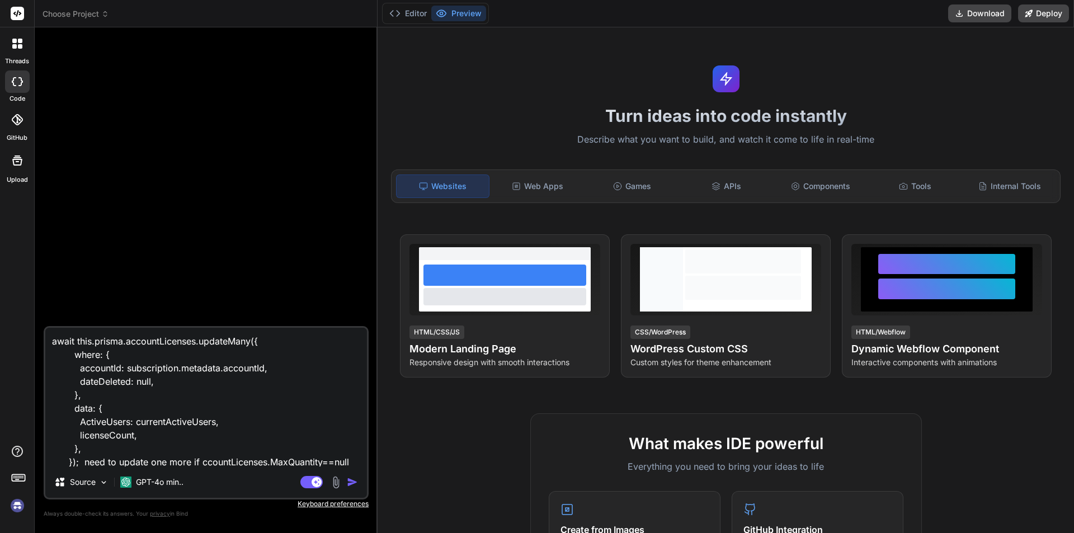
click at [352, 482] on img "button" at bounding box center [352, 482] width 11 height 11
type textarea "x"
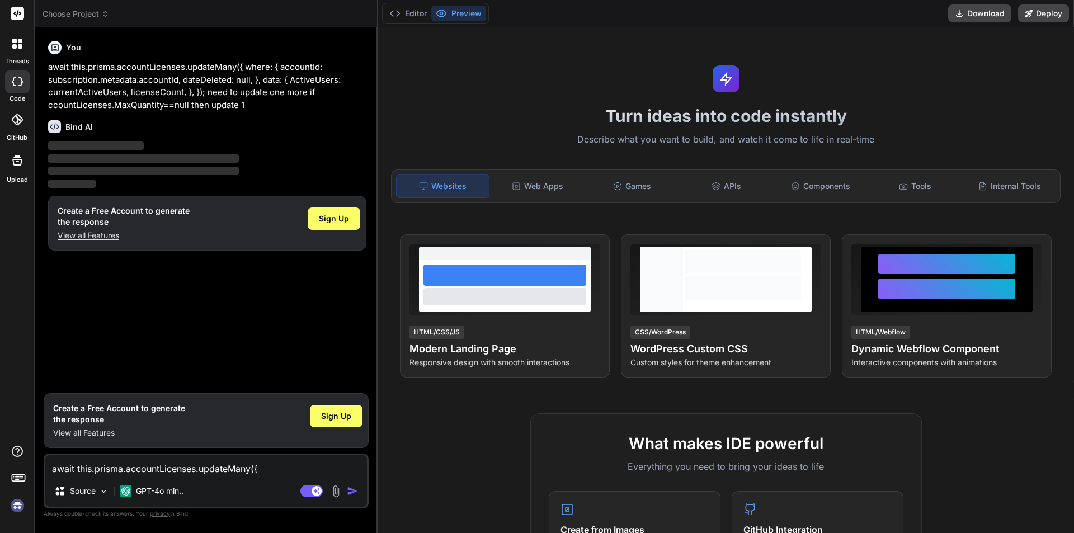
click at [227, 474] on textarea "await this.prisma.accountLicenses.updateMany({ where: { accountId: subscription…" at bounding box center [206, 465] width 322 height 20
click at [232, 134] on div "Bind AI ‌ ‌ ‌ ‌" at bounding box center [207, 150] width 318 height 79
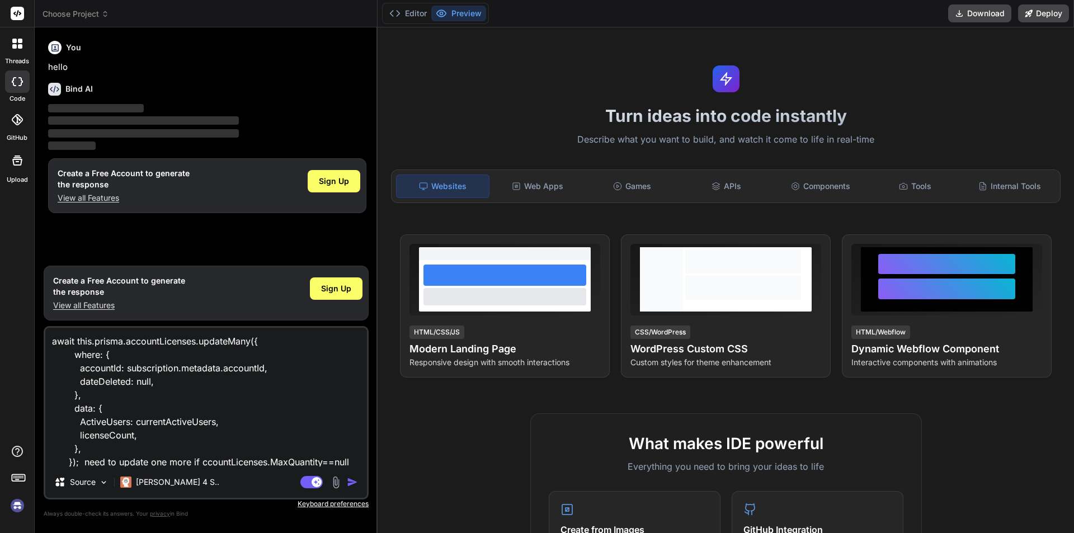
click at [354, 483] on img "button" at bounding box center [352, 482] width 11 height 11
type textarea "x"
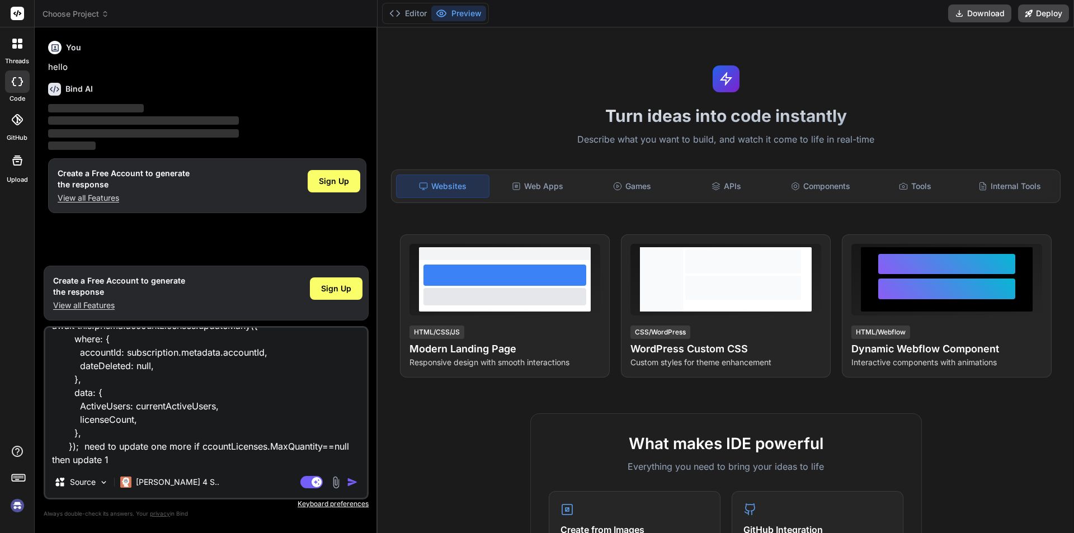
click at [353, 480] on img "button" at bounding box center [352, 482] width 11 height 11
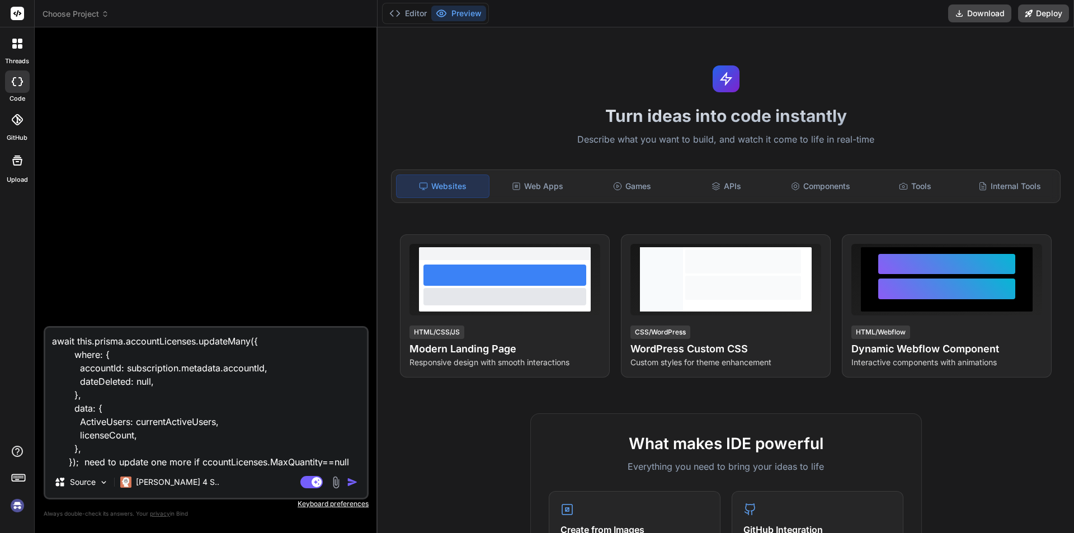
click at [353, 482] on img "button" at bounding box center [352, 482] width 11 height 11
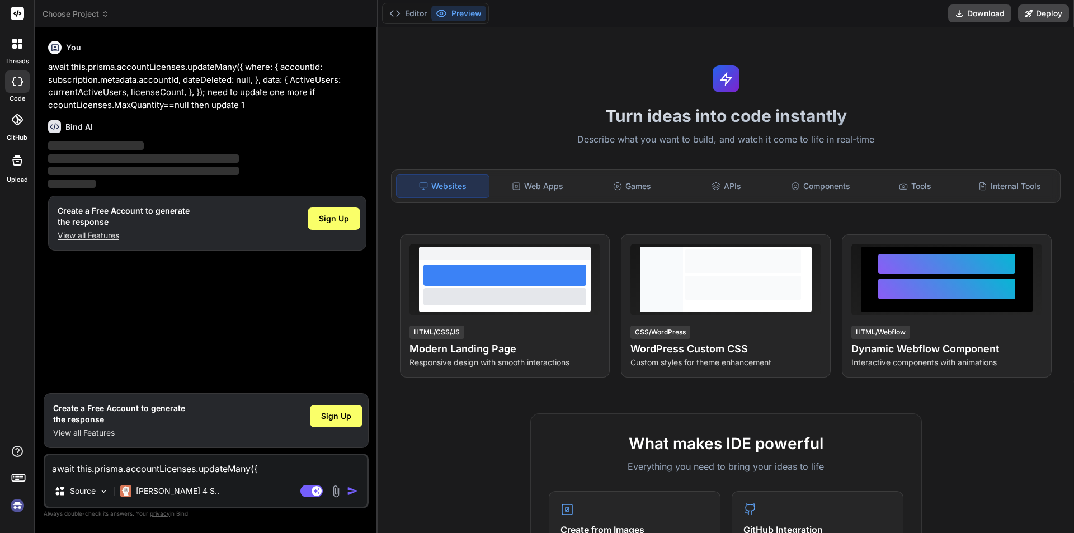
click at [13, 504] on img at bounding box center [17, 505] width 19 height 19
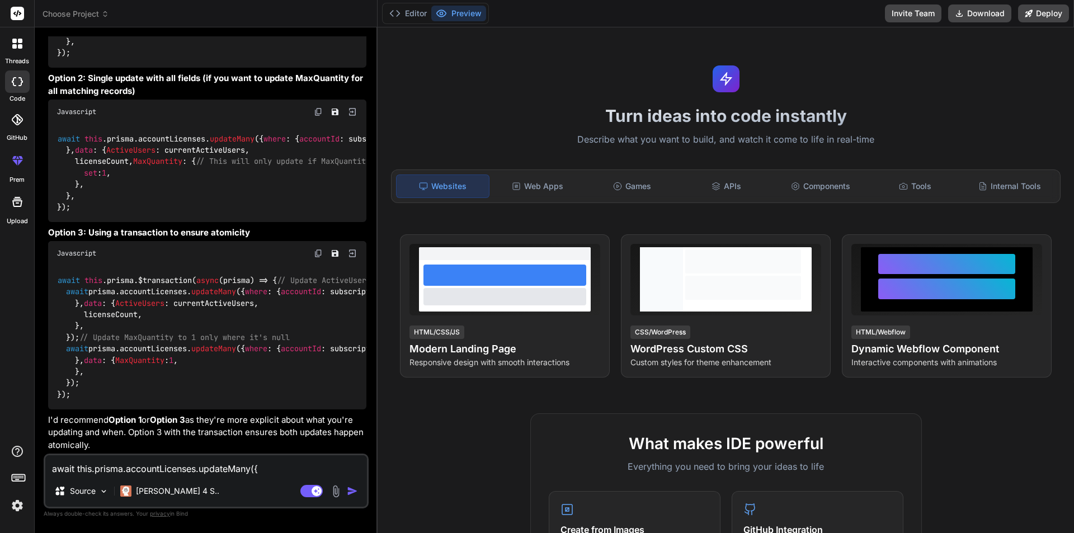
scroll to position [336, 0]
click at [161, 489] on p "[PERSON_NAME] 4 S.." at bounding box center [177, 491] width 83 height 11
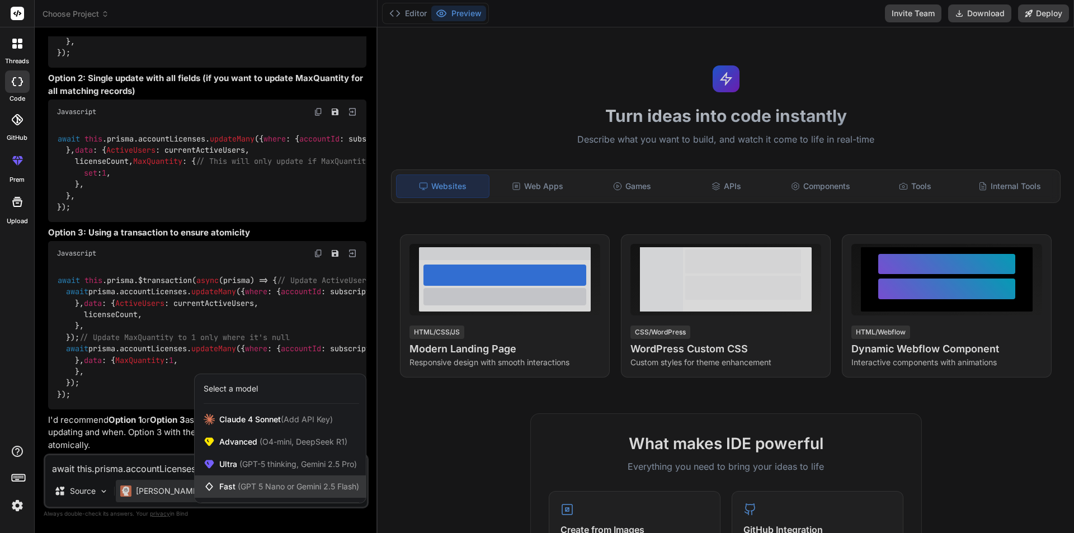
click at [245, 482] on span "(GPT 5 Nano or Gemini 2.5 Flash)" at bounding box center [298, 487] width 121 height 10
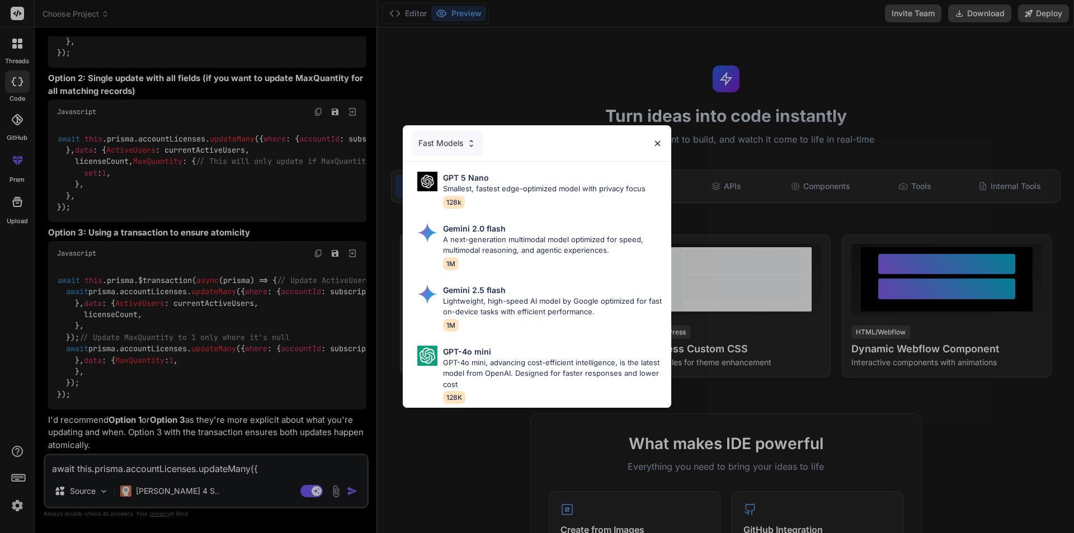
click at [463, 359] on p "GPT-4o mini, advancing cost-efficient intelligence, is the latest model from Op…" at bounding box center [552, 374] width 219 height 33
type textarea "x"
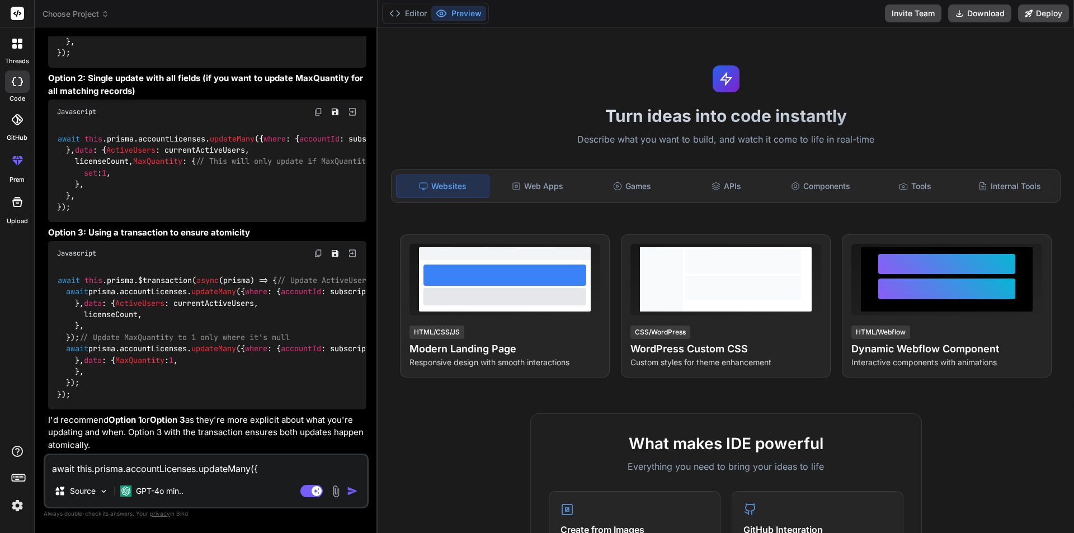
scroll to position [392, 0]
drag, startPoint x: 86, startPoint y: 260, endPoint x: 350, endPoint y: 259, distance: 264.7
click at [350, 222] on div "await this . prisma . accountLicenses . updateMany ({ where : { accountId : sub…" at bounding box center [207, 173] width 318 height 98
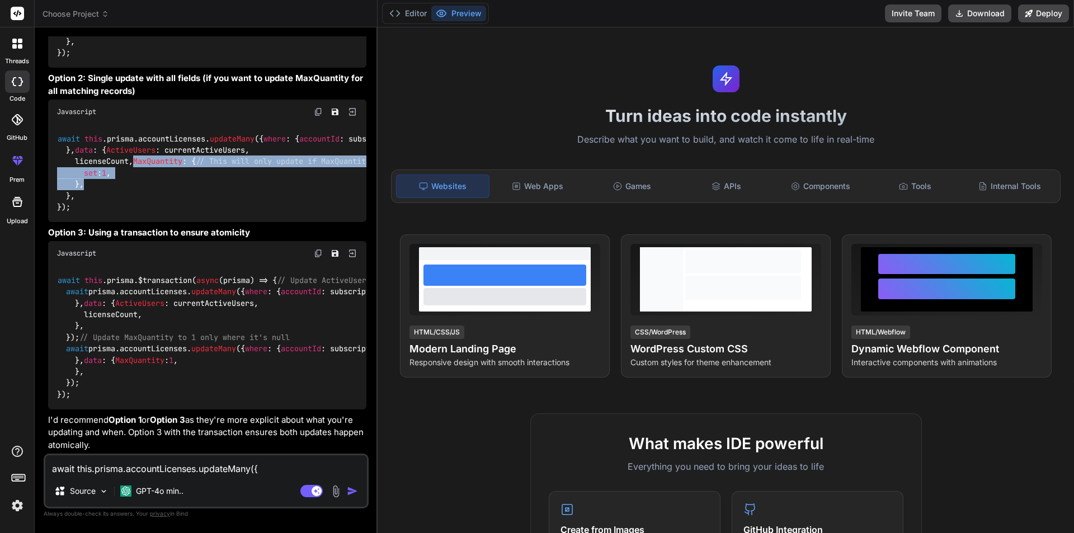
drag, startPoint x: 78, startPoint y: 248, endPoint x: 90, endPoint y: 280, distance: 34.2
click at [90, 222] on div "await this . prisma . accountLicenses . updateMany ({ where : { accountId : sub…" at bounding box center [207, 173] width 318 height 98
copy code "MaxQuantity : { // This will only update if MaxQuantity is currently null set :…"
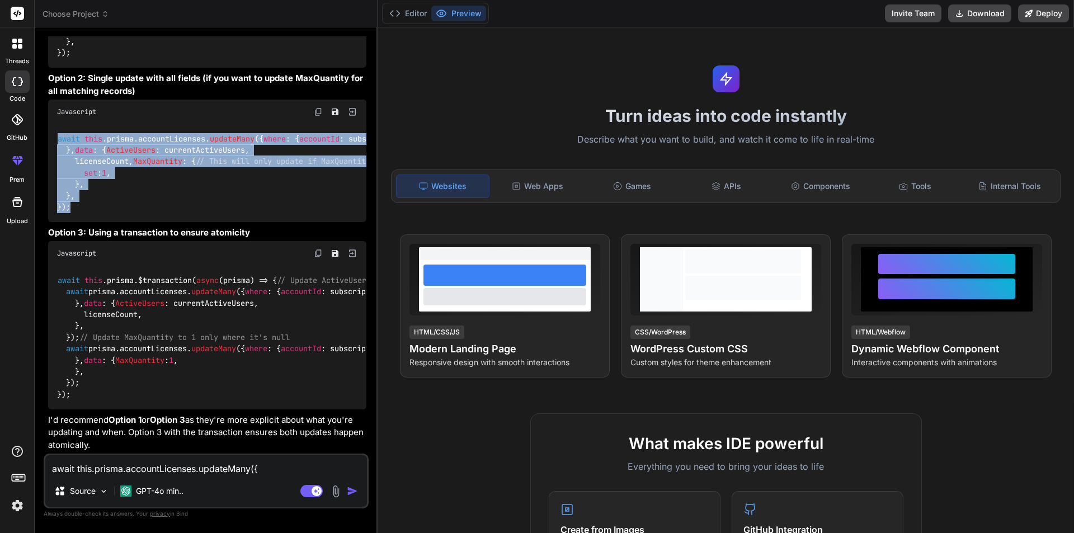
drag, startPoint x: 95, startPoint y: 215, endPoint x: 55, endPoint y: 73, distance: 147.6
click at [55, 124] on div "await this . prisma . accountLicenses . updateMany ({ where : { accountId : sub…" at bounding box center [207, 173] width 318 height 98
copy code "await this . prisma . accountLicenses . updateMany ({ where : { accountId : sub…"
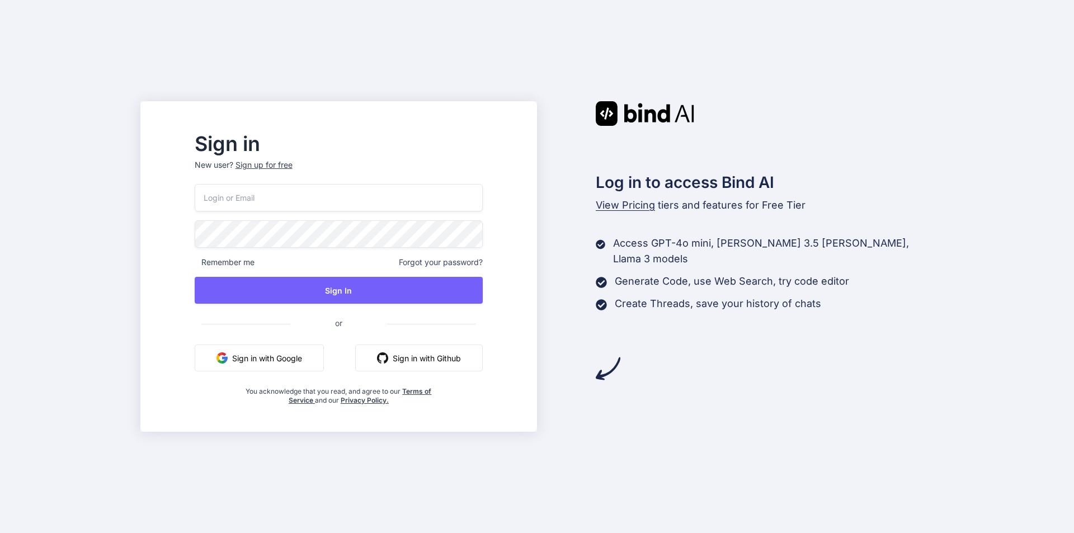
click at [268, 201] on input "email" at bounding box center [339, 197] width 288 height 27
type input "brammolipahe-3998@yopmail.com"
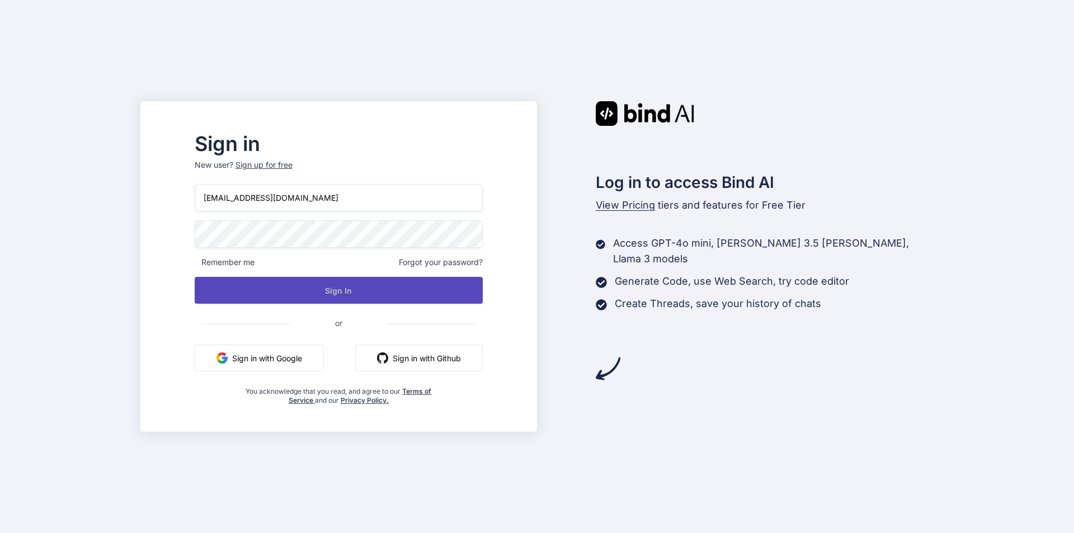
click at [397, 288] on button "Sign In" at bounding box center [339, 290] width 288 height 27
